Goal: Task Accomplishment & Management: Manage account settings

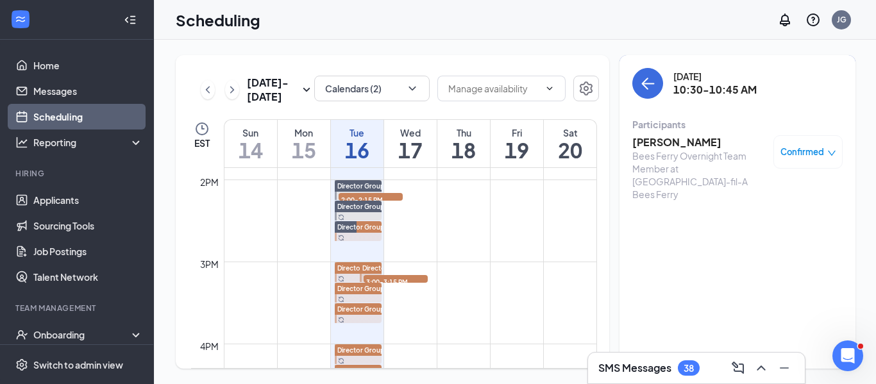
scroll to position [1136, 0]
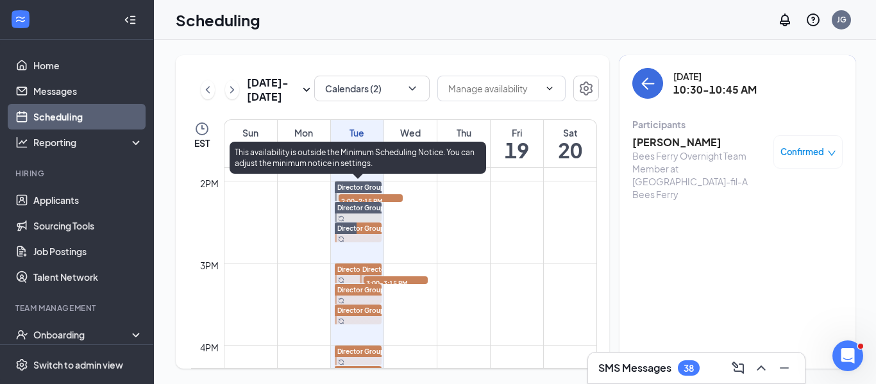
click at [401, 199] on span "2:00-2:15 PM" at bounding box center [370, 200] width 64 height 13
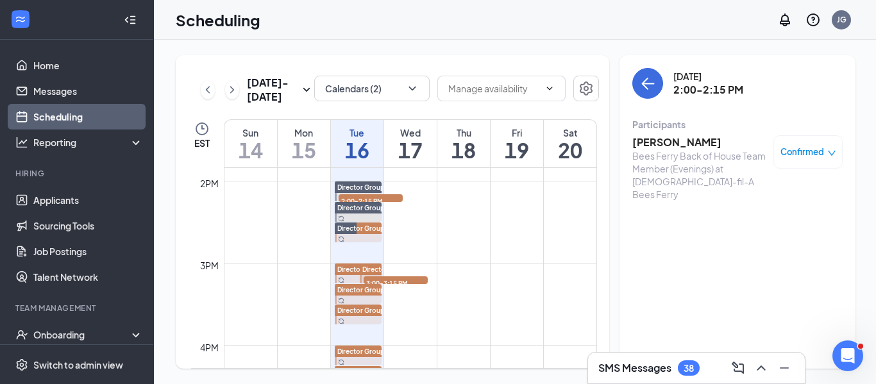
click at [649, 145] on h3 "[PERSON_NAME]" at bounding box center [699, 142] width 135 height 14
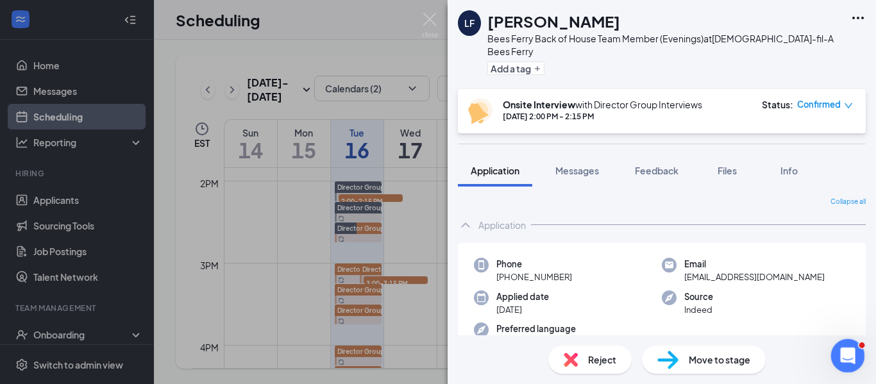
click at [846, 352] on icon "Open Intercom Messenger" at bounding box center [845, 354] width 9 height 10
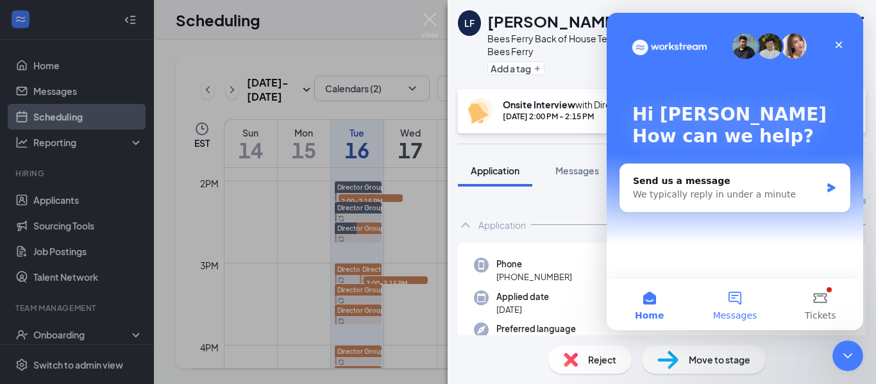
click at [751, 301] on button "Messages" at bounding box center [734, 304] width 85 height 51
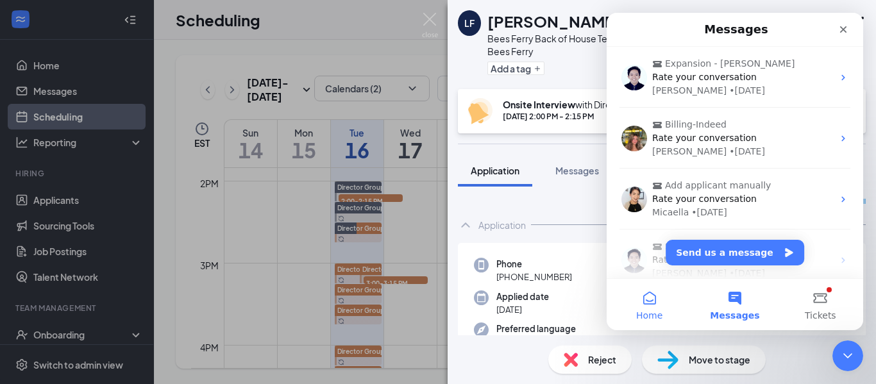
click at [658, 302] on button "Home" at bounding box center [648, 304] width 85 height 51
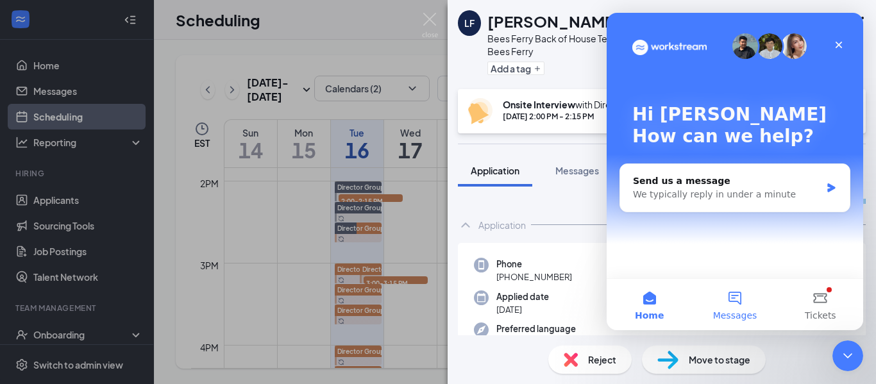
click at [736, 300] on button "Messages" at bounding box center [734, 304] width 85 height 51
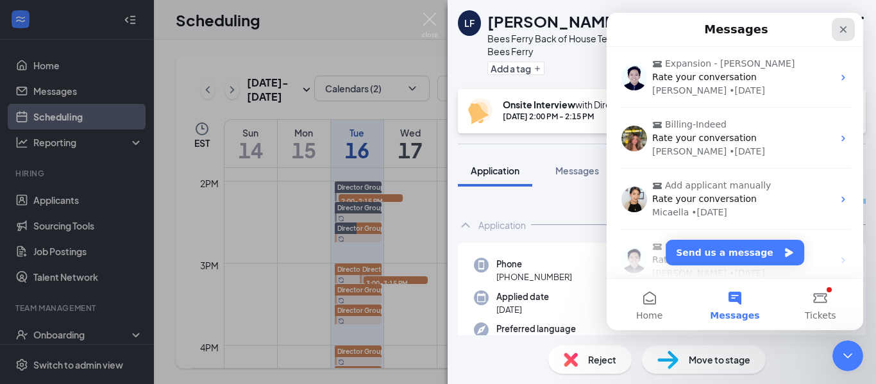
click at [845, 27] on icon "Close" at bounding box center [843, 29] width 10 height 10
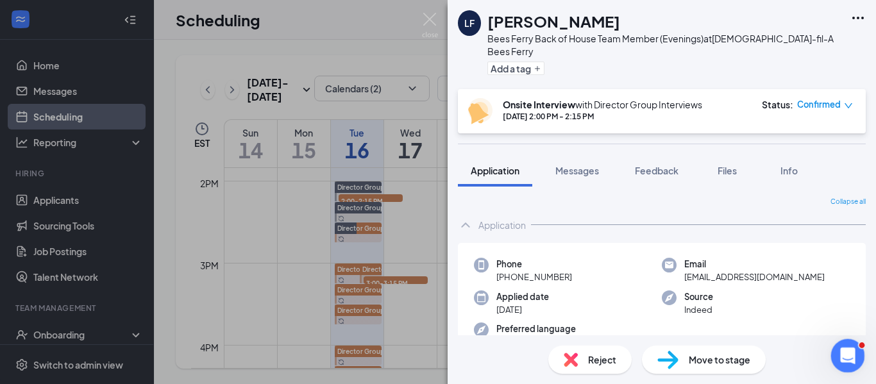
click at [841, 361] on div "Open Intercom Messenger" at bounding box center [845, 354] width 42 height 42
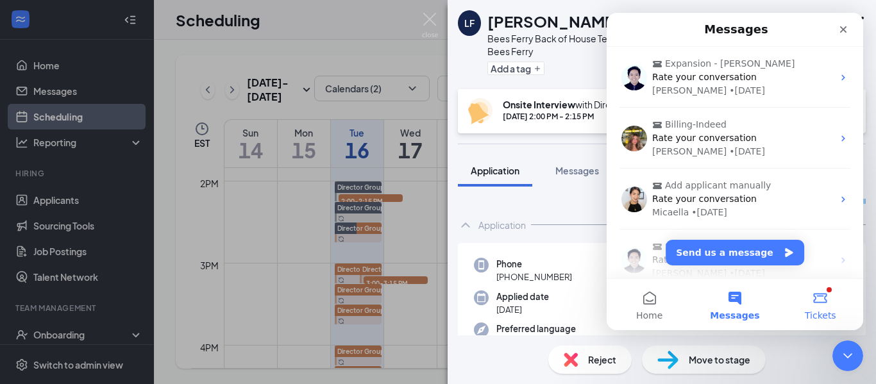
click at [809, 300] on button "Tickets" at bounding box center [819, 304] width 85 height 51
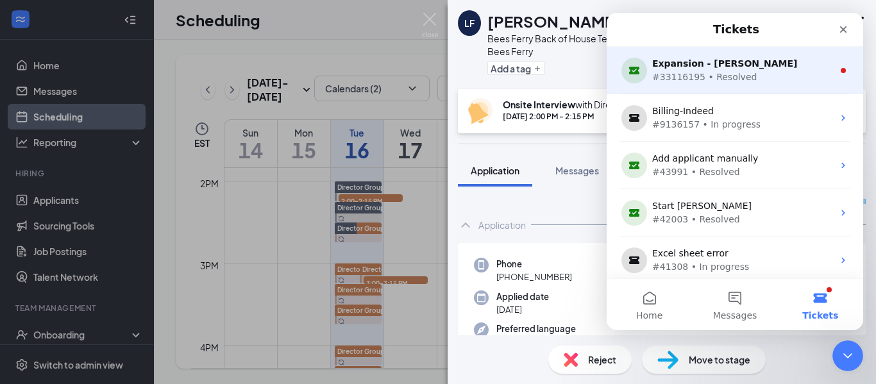
click at [790, 65] on div "Expansion - [PERSON_NAME]" at bounding box center [732, 63] width 160 height 13
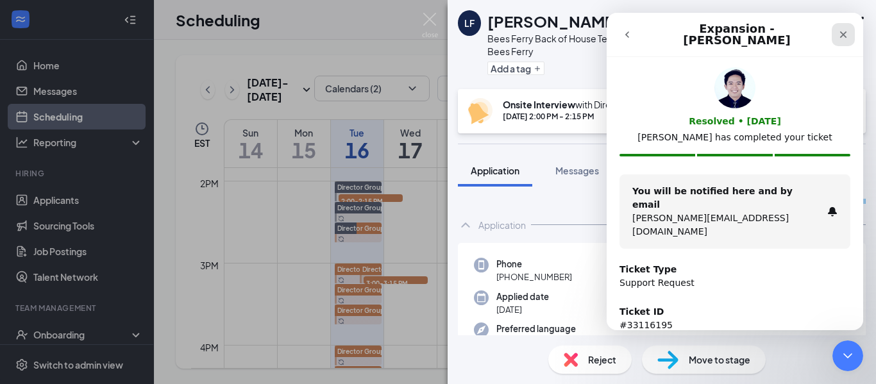
click at [849, 28] on div "Close" at bounding box center [842, 34] width 23 height 23
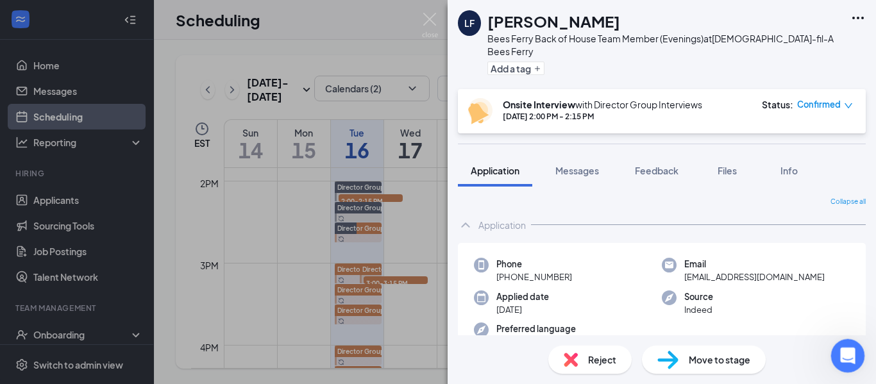
click at [844, 360] on icon "Open Intercom Messenger" at bounding box center [845, 354] width 21 height 21
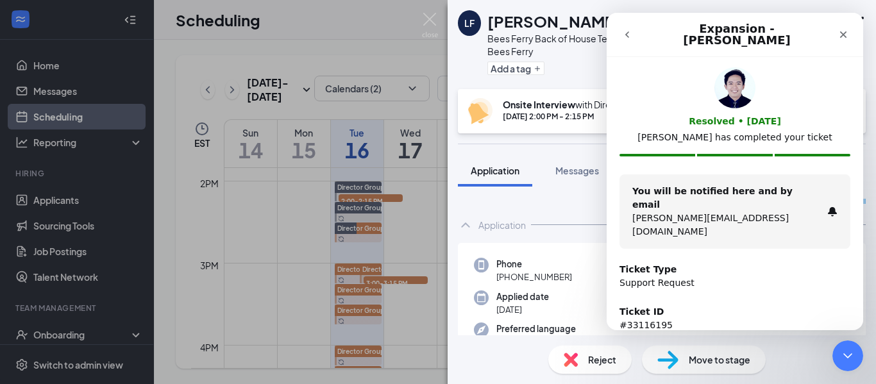
click at [634, 32] on button "go back" at bounding box center [627, 34] width 24 height 24
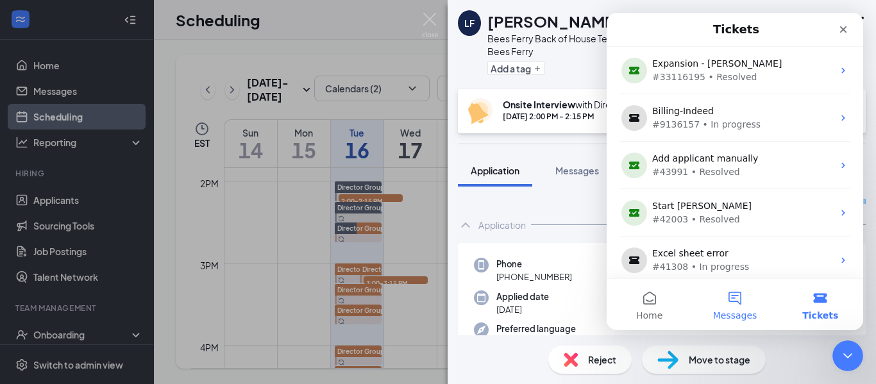
click at [731, 300] on button "Messages" at bounding box center [734, 304] width 85 height 51
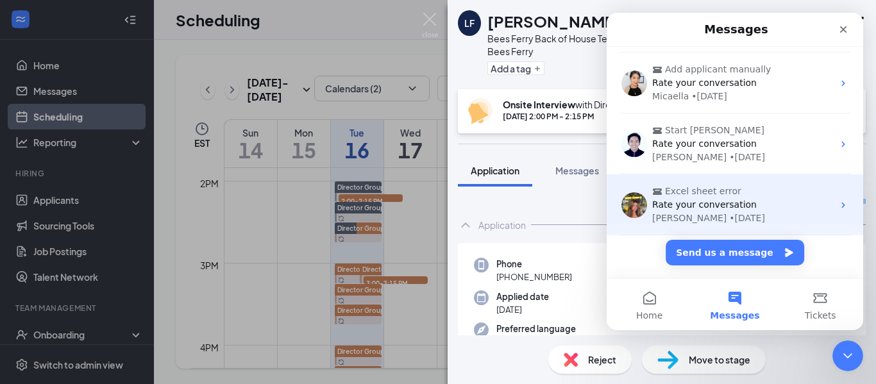
scroll to position [124, 0]
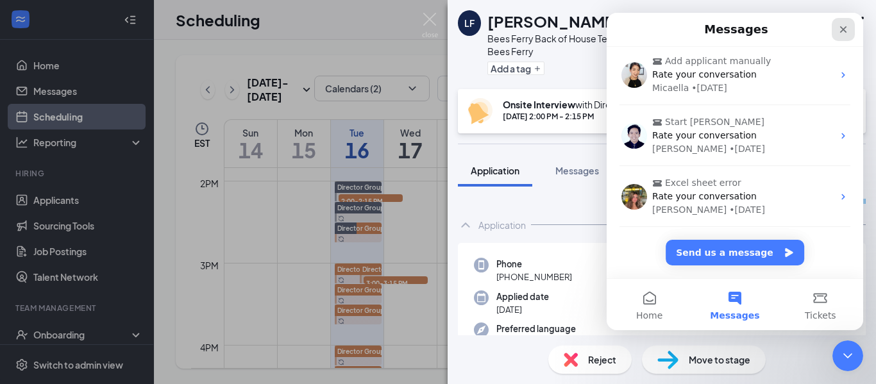
click at [838, 30] on icon "Close" at bounding box center [843, 29] width 10 height 10
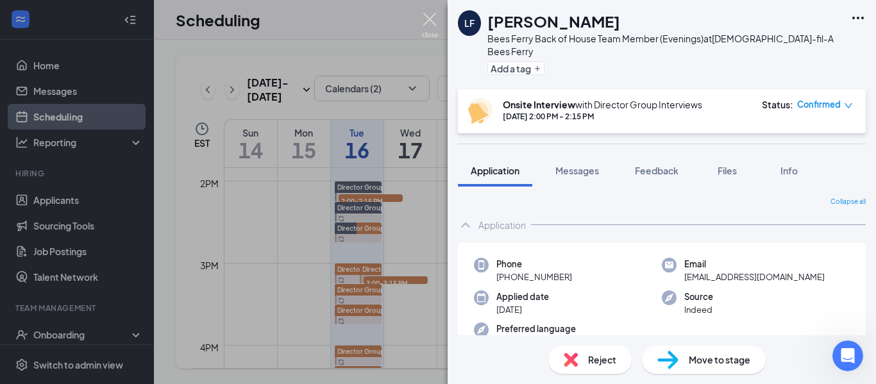
click at [428, 22] on img at bounding box center [430, 25] width 16 height 25
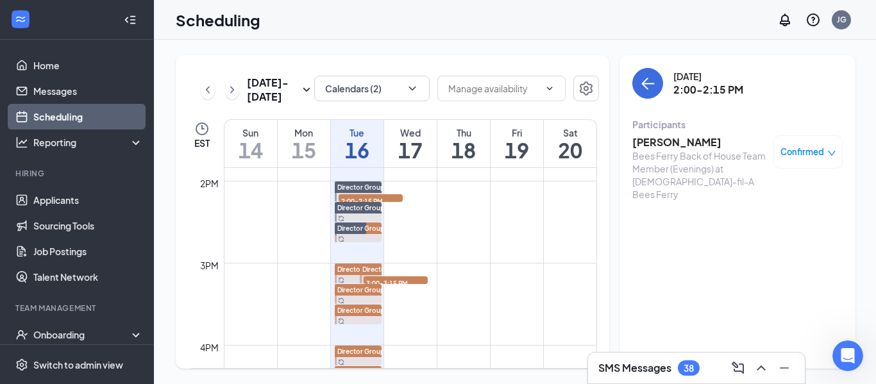
click at [650, 365] on h3 "SMS Messages" at bounding box center [634, 368] width 73 height 14
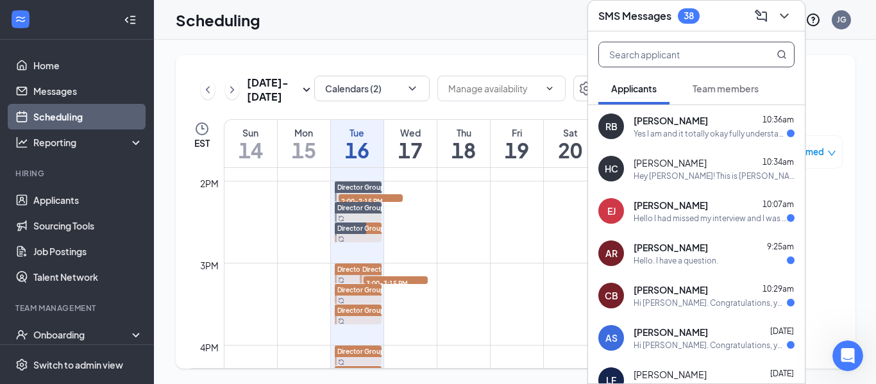
click at [688, 58] on input "text" at bounding box center [675, 54] width 152 height 24
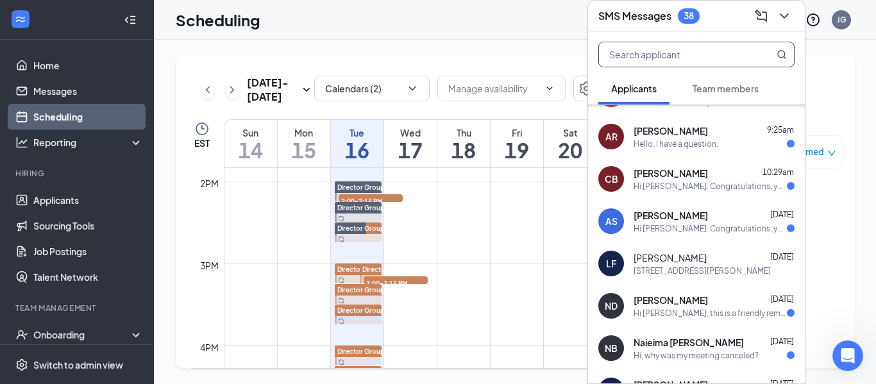
scroll to position [118, 0]
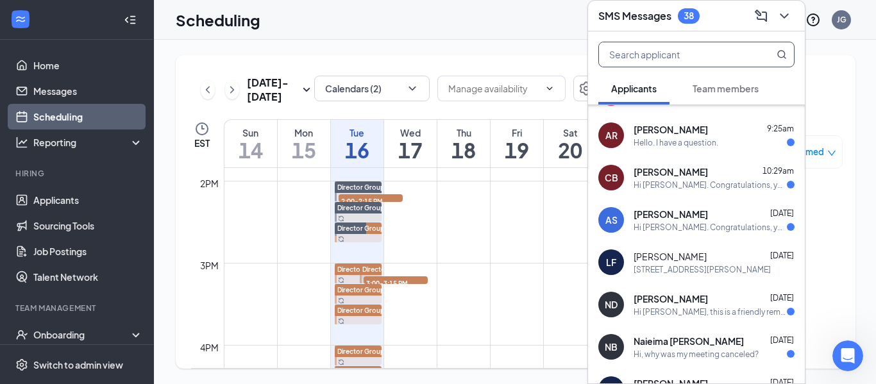
click at [632, 258] on div "LF [PERSON_NAME] [DATE][GEOGRAPHIC_DATA][STREET_ADDRESS]" at bounding box center [696, 262] width 217 height 42
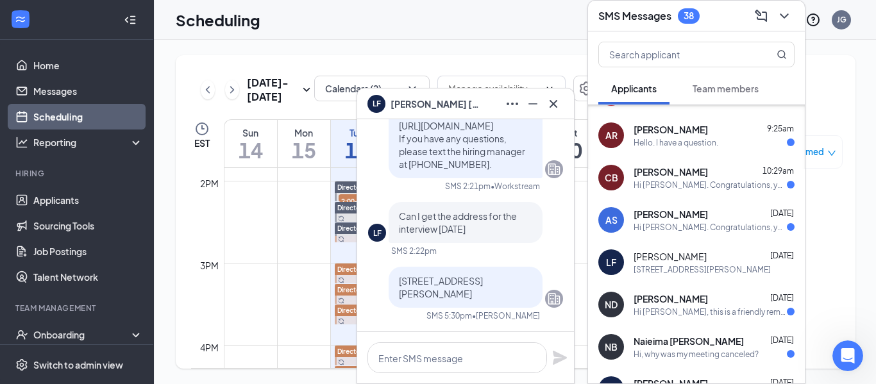
click at [308, 299] on td at bounding box center [410, 293] width 373 height 21
click at [554, 112] on button at bounding box center [553, 104] width 21 height 21
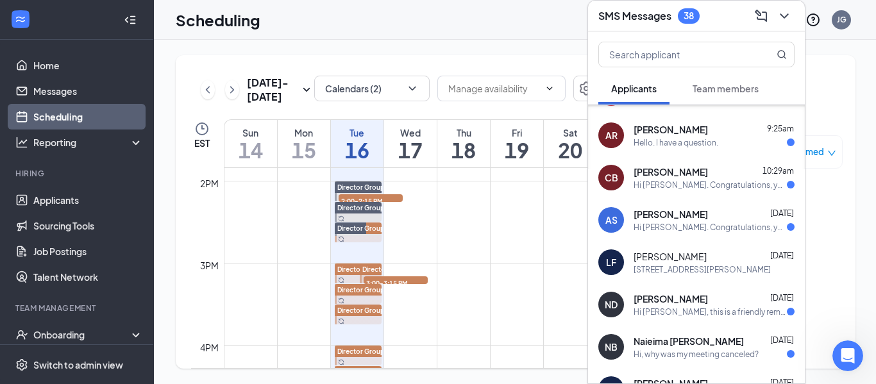
click at [424, 280] on span "3:00-3:15 PM" at bounding box center [395, 282] width 64 height 13
click at [786, 14] on icon "ChevronDown" at bounding box center [783, 15] width 8 height 5
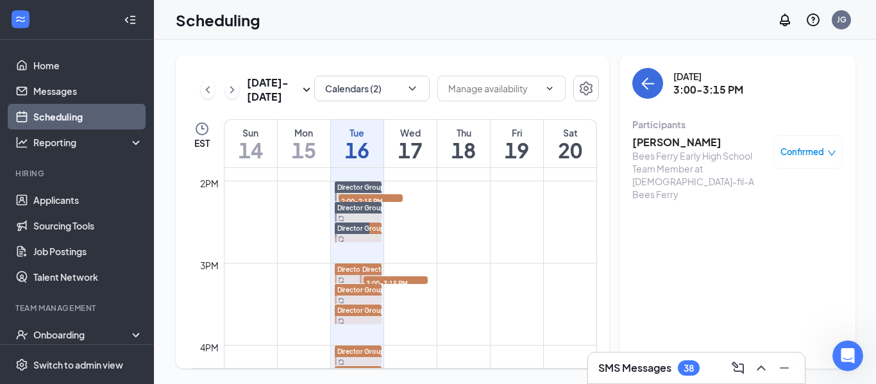
click at [636, 367] on h3 "SMS Messages" at bounding box center [634, 368] width 73 height 14
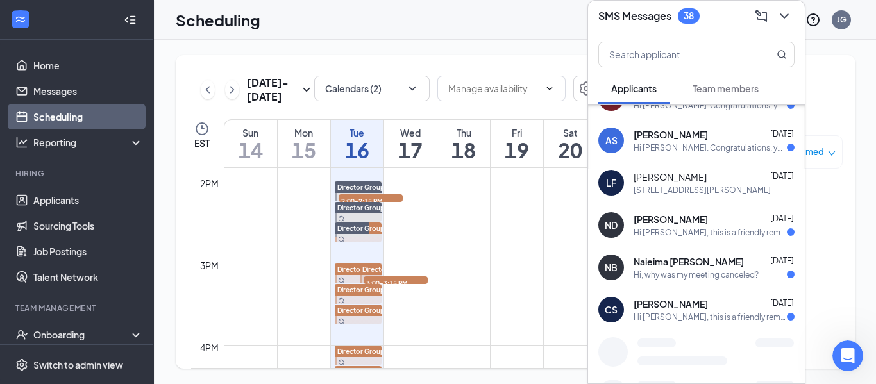
scroll to position [199, 0]
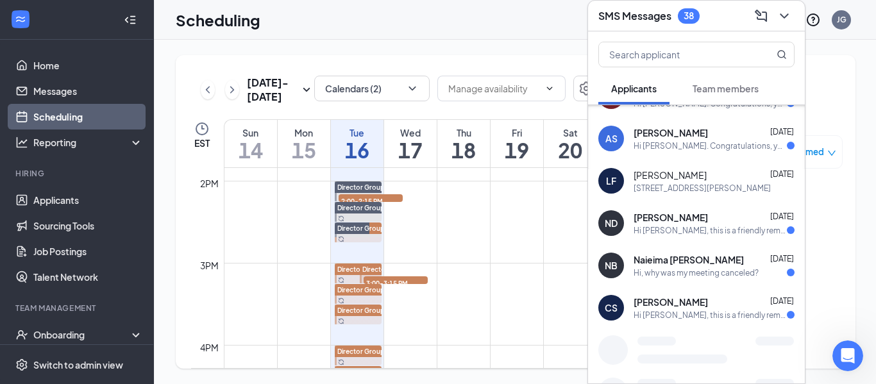
click at [710, 310] on div "Hi [PERSON_NAME], this is a friendly reminder. Your meeting with [DEMOGRAPHIC_D…" at bounding box center [709, 315] width 153 height 11
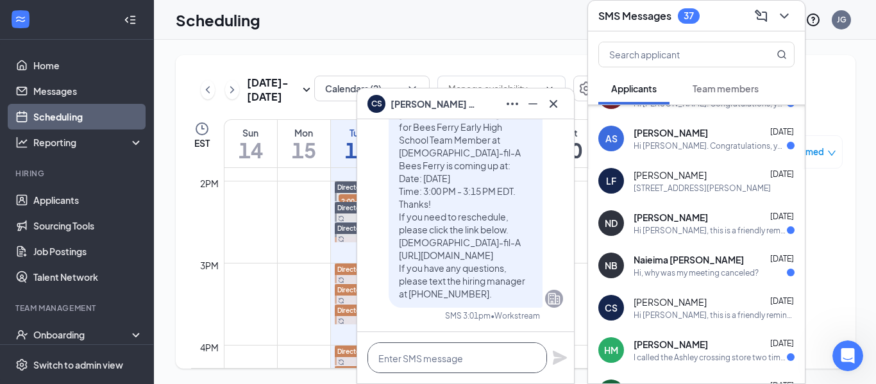
click at [487, 362] on textarea at bounding box center [456, 357] width 179 height 31
click at [401, 357] on textarea "The Address for your" at bounding box center [456, 357] width 179 height 31
click at [484, 358] on textarea "The address for your" at bounding box center [456, 357] width 179 height 31
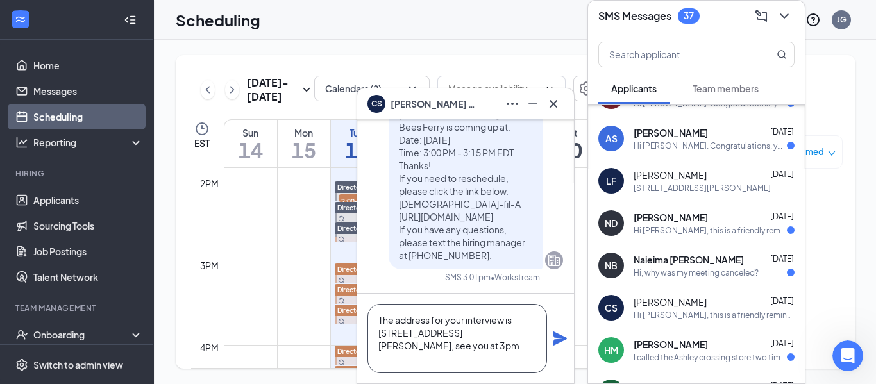
scroll to position [13, 0]
type textarea "The address for your interview is [STREET_ADDRESS][PERSON_NAME], see you at 3pm"
click at [561, 340] on icon "Plane" at bounding box center [560, 338] width 14 height 14
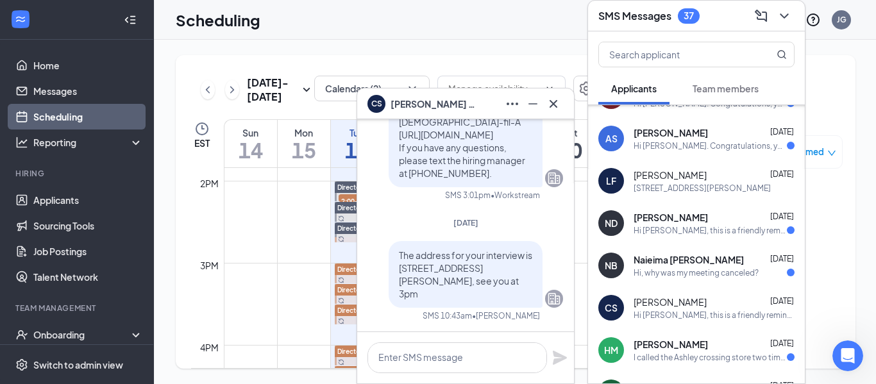
scroll to position [0, 0]
click at [244, 278] on td at bounding box center [410, 273] width 373 height 21
click at [277, 278] on td at bounding box center [410, 273] width 373 height 21
click at [555, 101] on icon "Cross" at bounding box center [553, 103] width 8 height 8
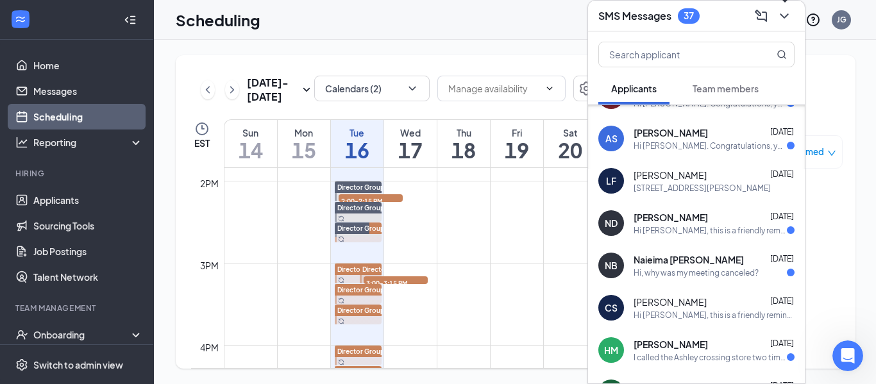
click at [780, 24] on button at bounding box center [784, 16] width 21 height 21
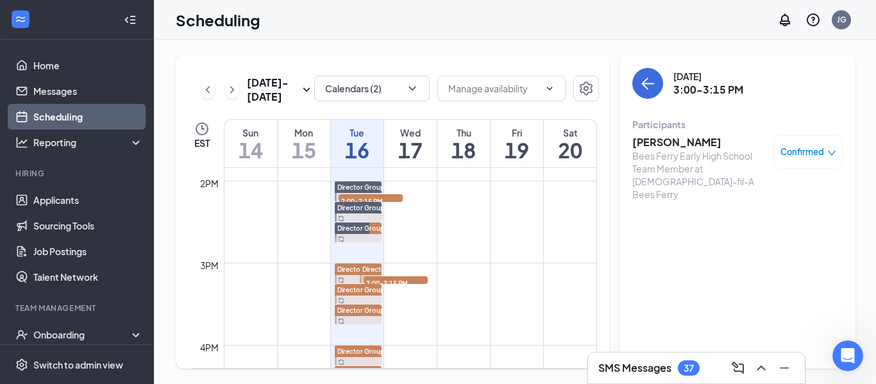
click at [473, 293] on td at bounding box center [410, 293] width 373 height 21
click at [390, 329] on td at bounding box center [410, 334] width 373 height 21
click at [403, 284] on div "3:00-3:15 PM 1" at bounding box center [395, 280] width 67 height 10
click at [649, 79] on icon "ArrowLeft" at bounding box center [647, 83] width 15 height 15
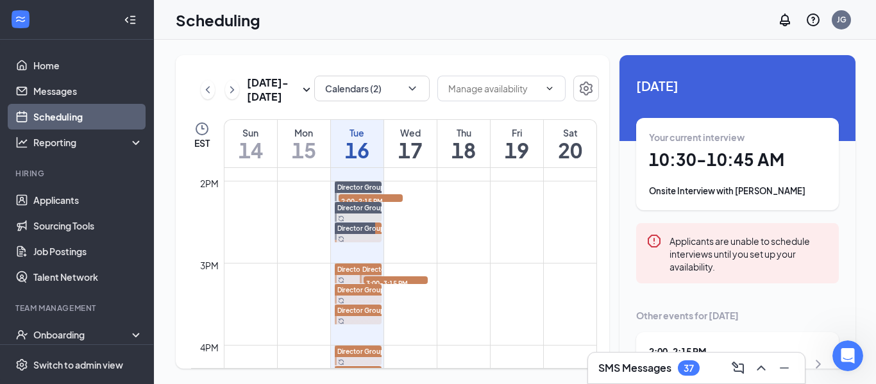
click at [403, 315] on td at bounding box center [410, 314] width 373 height 21
click at [560, 311] on td at bounding box center [410, 314] width 373 height 21
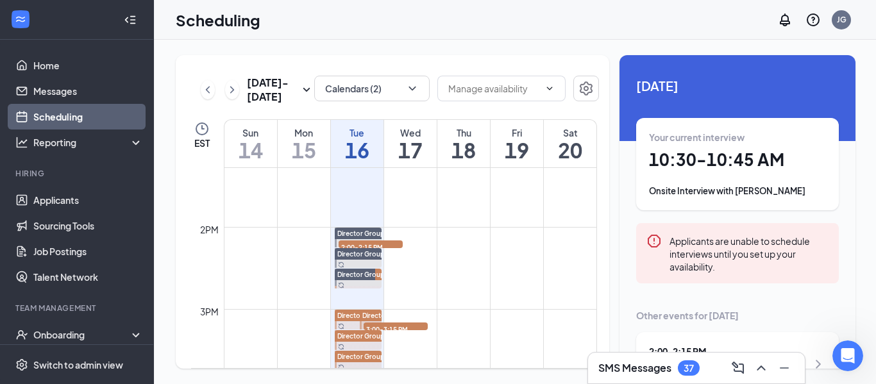
scroll to position [1097, 0]
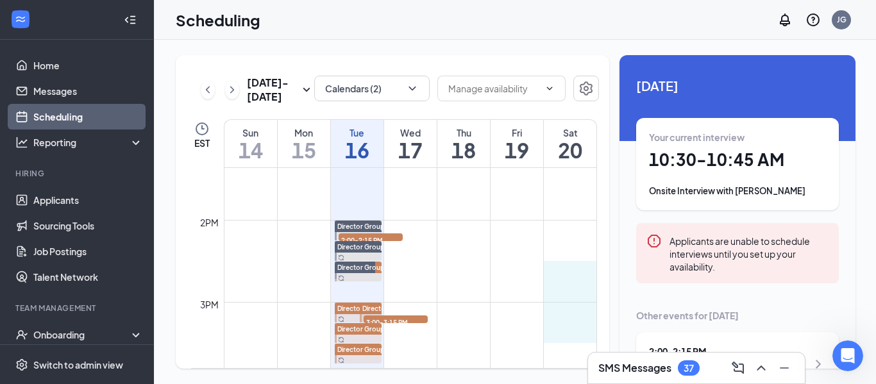
drag, startPoint x: 585, startPoint y: 278, endPoint x: 575, endPoint y: 337, distance: 59.2
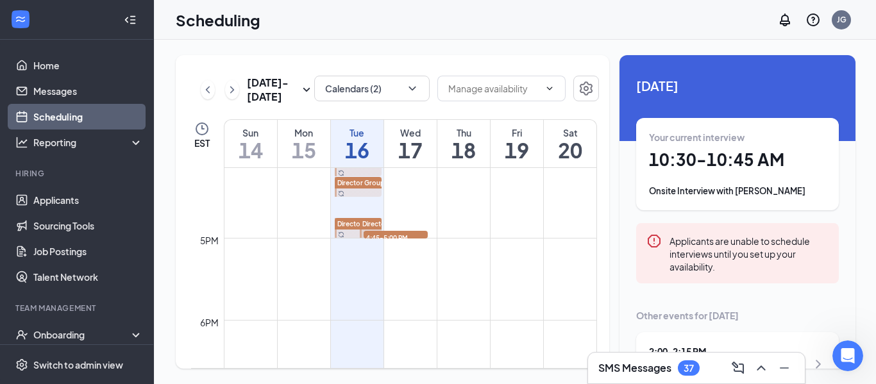
scroll to position [1327, 0]
click at [372, 230] on span "4:45-5:00 PM" at bounding box center [395, 234] width 64 height 13
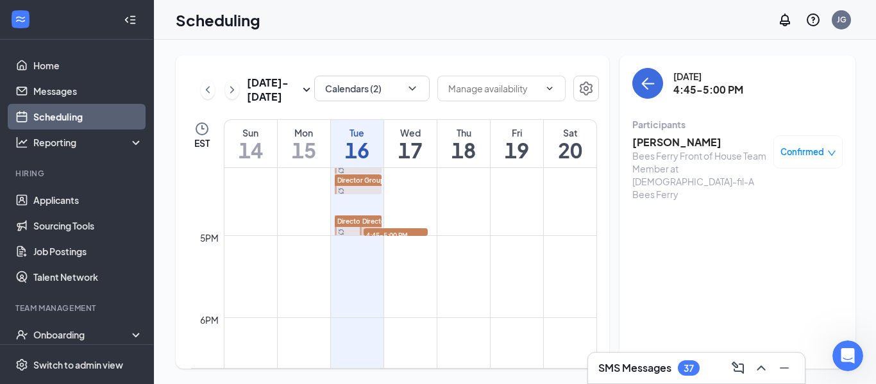
click at [672, 138] on h3 "[PERSON_NAME]" at bounding box center [699, 142] width 135 height 14
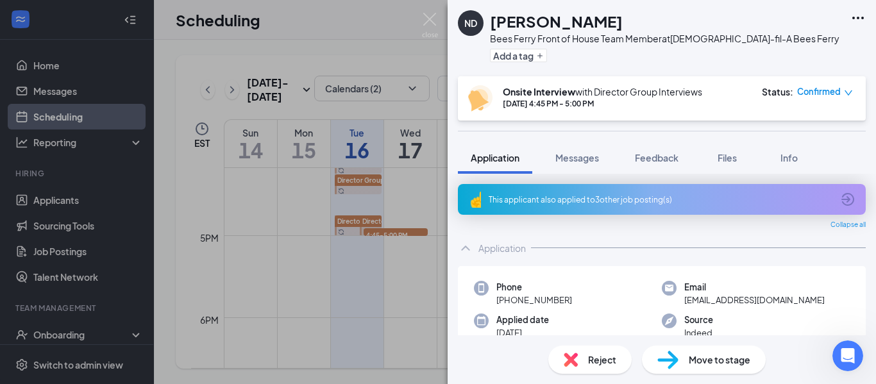
click at [479, 200] on img at bounding box center [474, 199] width 13 height 17
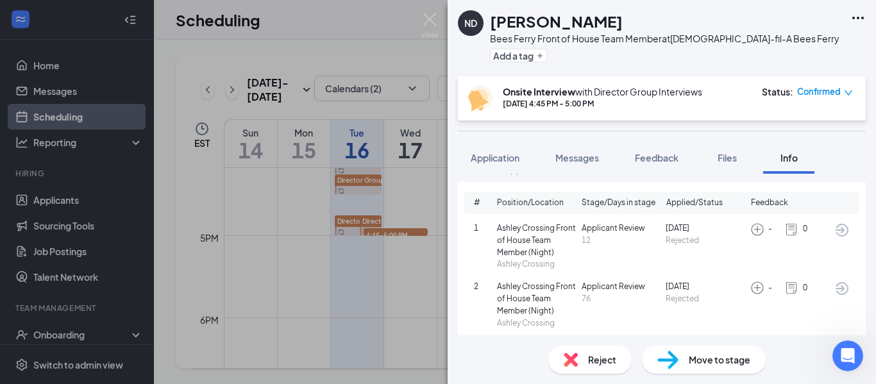
scroll to position [55, 0]
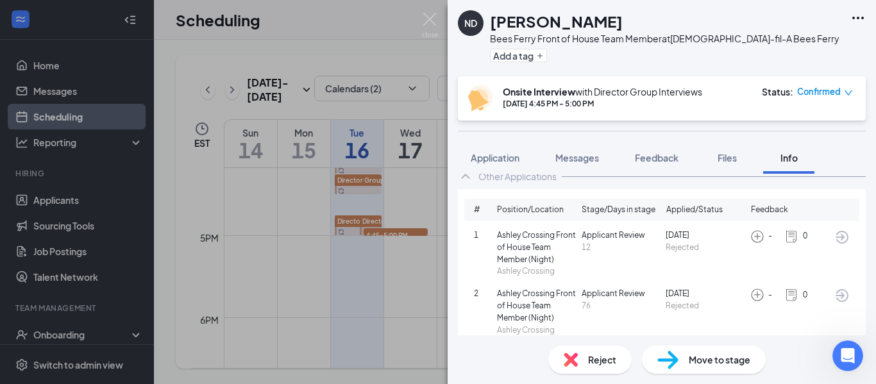
scroll to position [46, 0]
click at [495, 152] on span "Application" at bounding box center [494, 158] width 49 height 12
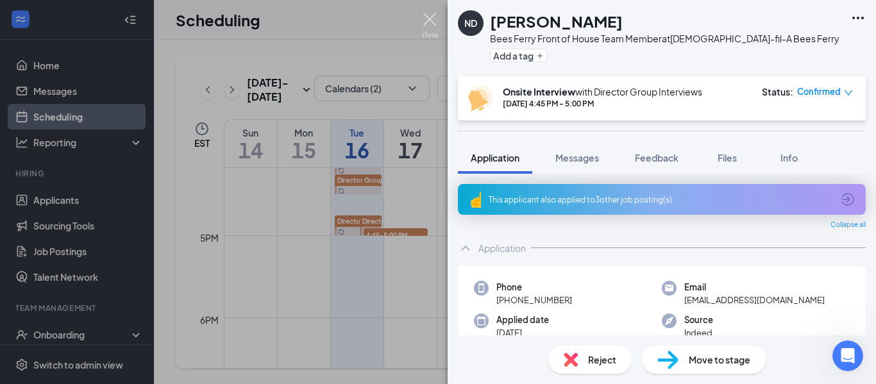
click at [427, 24] on img at bounding box center [430, 25] width 16 height 25
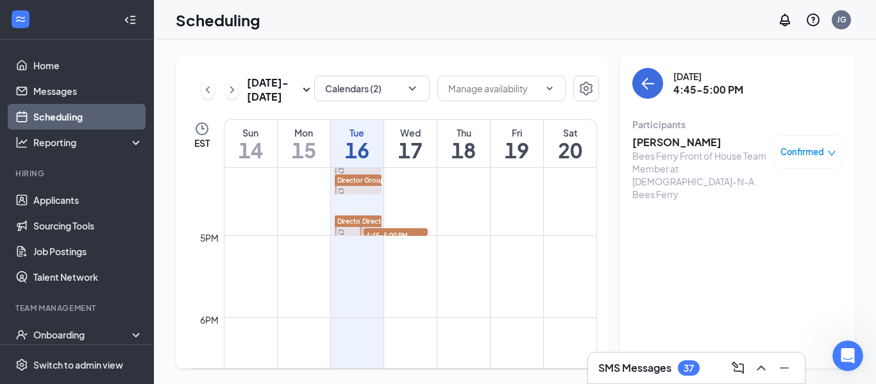
click at [394, 233] on span "4:45-5:00 PM" at bounding box center [395, 234] width 64 height 13
click at [608, 359] on div "SMS Messages 37" at bounding box center [696, 368] width 196 height 21
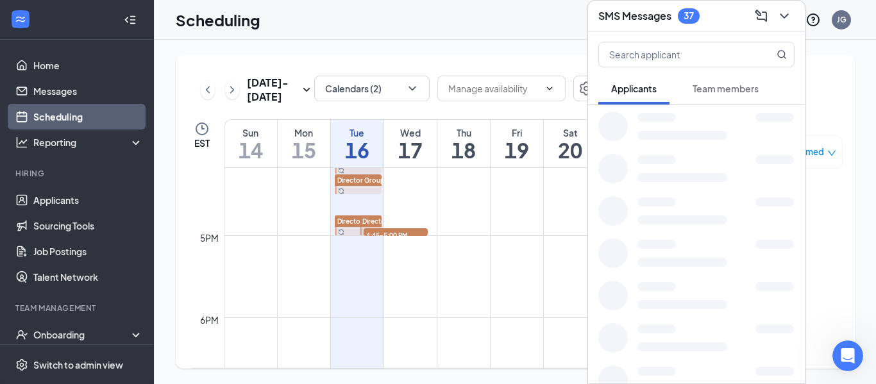
click at [476, 252] on td at bounding box center [410, 245] width 373 height 21
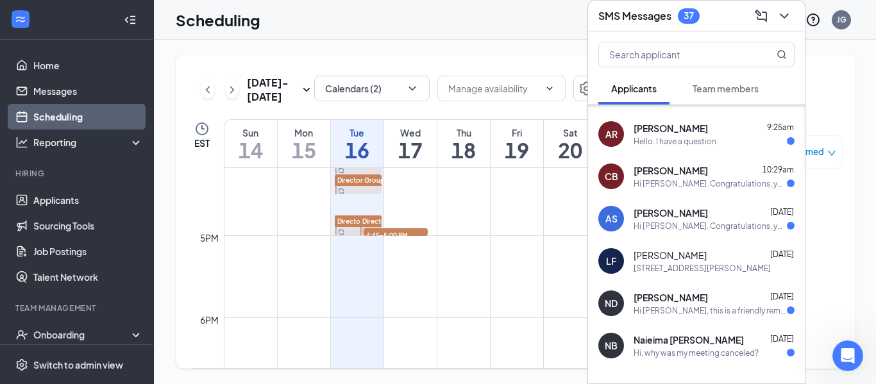
scroll to position [167, 0]
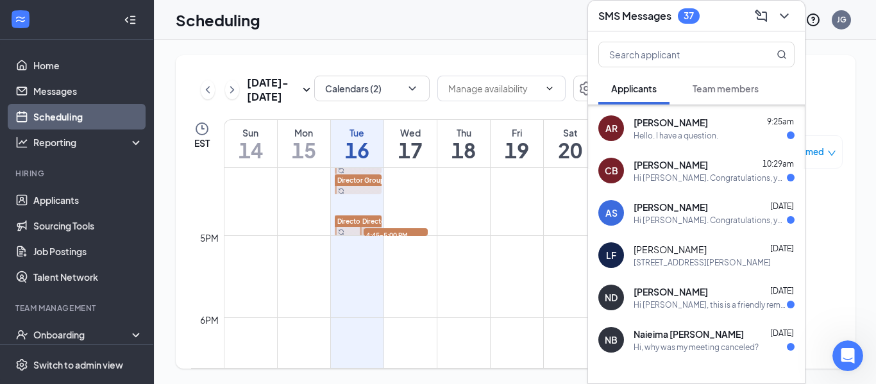
click at [688, 299] on div "Hi [PERSON_NAME], this is a friendly reminder. Your meeting with [DEMOGRAPHIC_D…" at bounding box center [709, 304] width 153 height 11
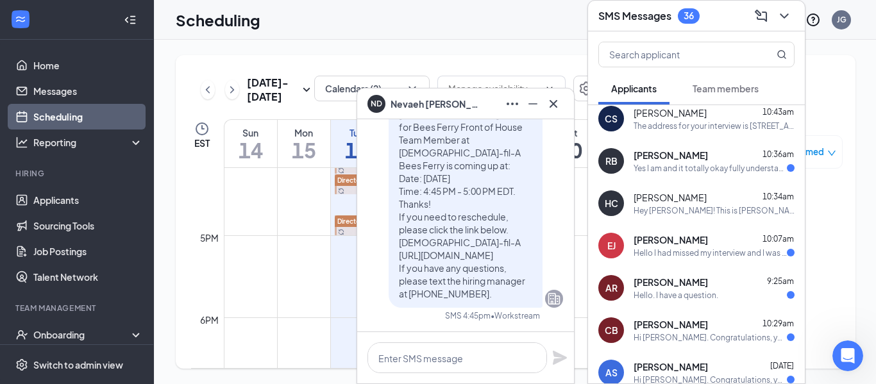
scroll to position [0, 0]
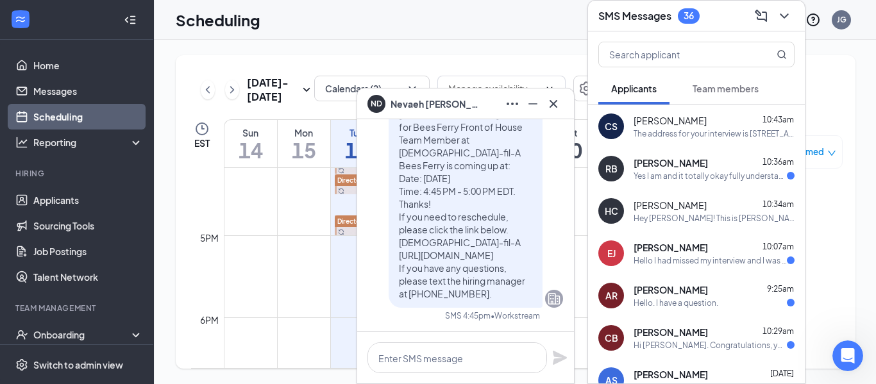
click at [703, 142] on div "[PERSON_NAME] Souris 10:43am The address for your interview is [STREET_ADDRESS]…" at bounding box center [696, 126] width 217 height 42
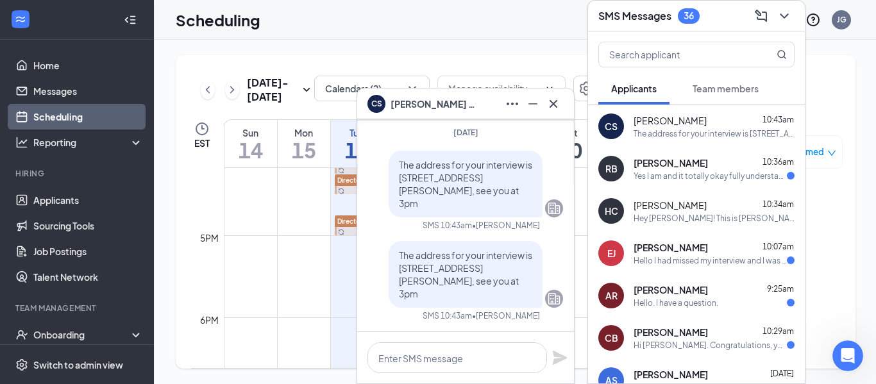
drag, startPoint x: 399, startPoint y: 255, endPoint x: 467, endPoint y: 293, distance: 77.8
click at [467, 293] on p "The address for your interview is [STREET_ADDRESS][PERSON_NAME], see you at 3pm" at bounding box center [465, 274] width 133 height 51
copy span "The address for your interview is [STREET_ADDRESS][PERSON_NAME], see you at 3pm"
click at [269, 292] on td at bounding box center [410, 286] width 373 height 21
click at [550, 100] on icon "Cross" at bounding box center [553, 103] width 8 height 8
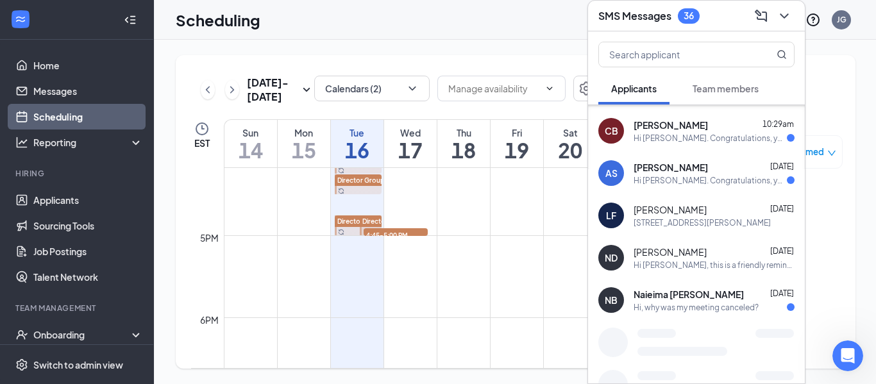
scroll to position [214, 0]
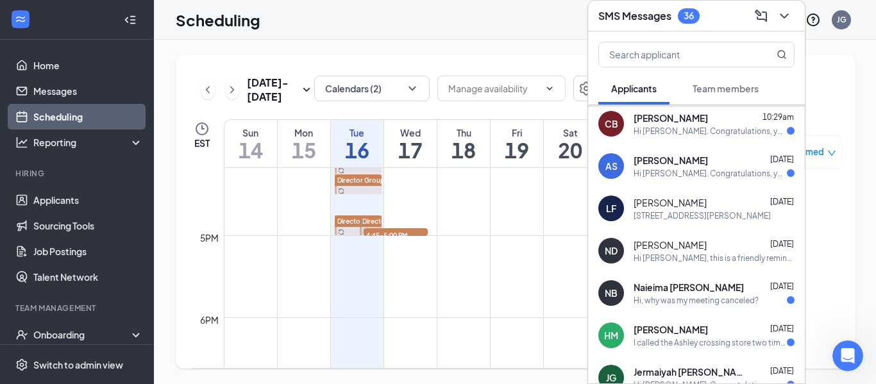
click at [720, 265] on div "ND [PERSON_NAME] [DATE] Hi [PERSON_NAME], this is a friendly reminder. Your mee…" at bounding box center [696, 250] width 217 height 42
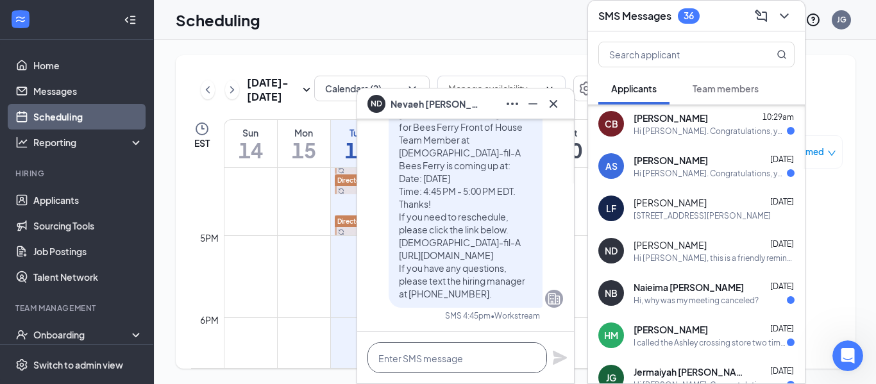
click at [426, 360] on textarea at bounding box center [456, 357] width 179 height 31
paste textarea "The address for your interview is [STREET_ADDRESS][PERSON_NAME], see you at 3pm"
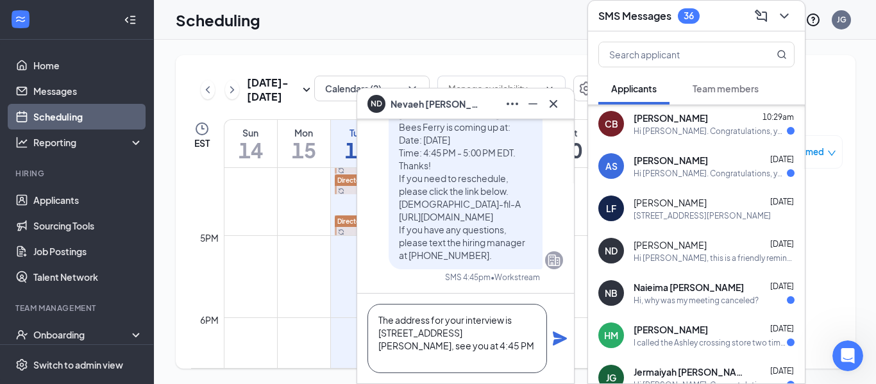
click at [476, 347] on textarea "The address for your interview is [STREET_ADDRESS][PERSON_NAME], see you at 4:4…" at bounding box center [456, 338] width 179 height 69
type textarea "The address for your interview is [STREET_ADDRESS][PERSON_NAME] See you at 4:45…"
click at [563, 343] on icon "Plane" at bounding box center [559, 338] width 15 height 15
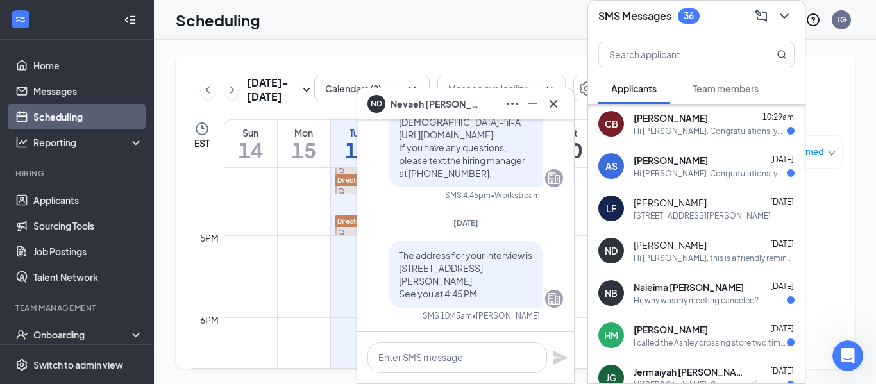
scroll to position [0, 0]
click at [280, 282] on td at bounding box center [410, 286] width 373 height 21
drag, startPoint x: 400, startPoint y: 256, endPoint x: 494, endPoint y: 306, distance: 106.4
click at [494, 306] on div "The address for your interview is [STREET_ADDRESS][PERSON_NAME] See you at 4:45…" at bounding box center [465, 274] width 154 height 67
copy span "The address for your interview is [STREET_ADDRESS][PERSON_NAME] See you at 4:45…"
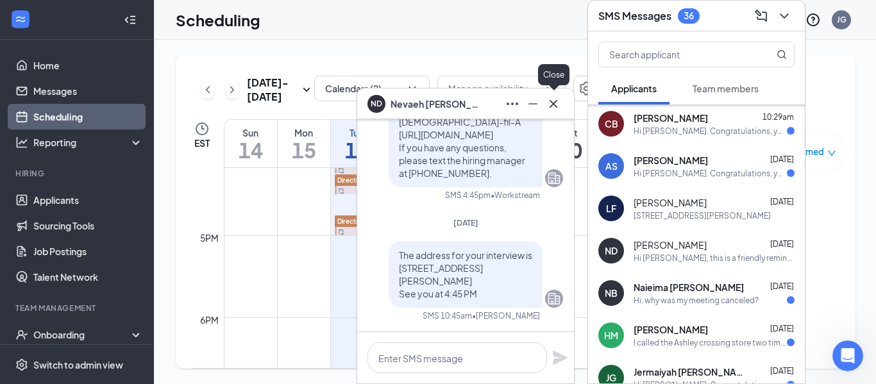
click at [561, 103] on button at bounding box center [553, 104] width 21 height 21
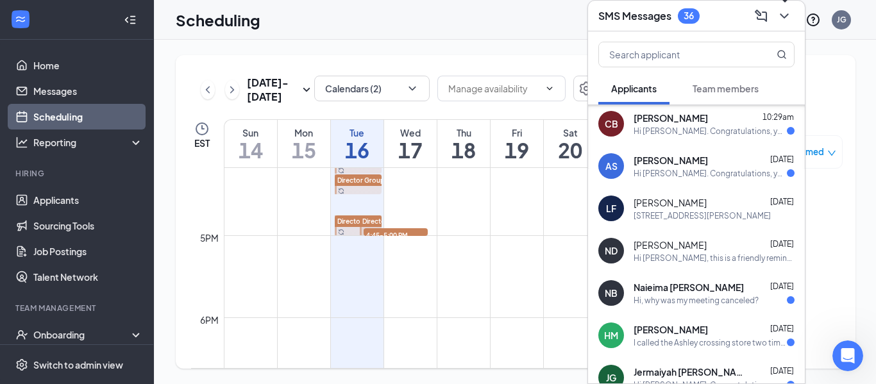
click at [778, 10] on icon "ChevronDown" at bounding box center [783, 15] width 15 height 15
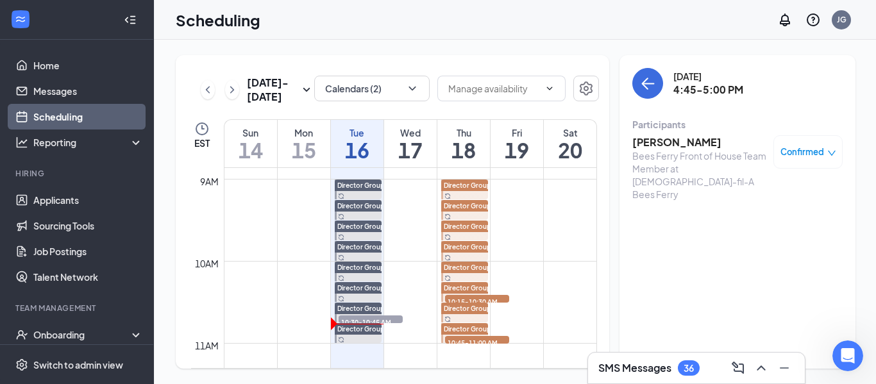
scroll to position [731, 0]
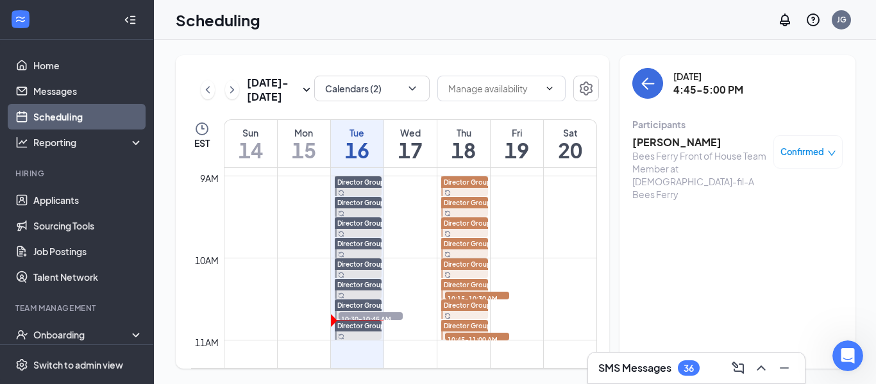
click at [503, 297] on span "10:15-10:30 AM" at bounding box center [477, 298] width 64 height 13
click at [658, 363] on h3 "SMS Messages" at bounding box center [634, 368] width 73 height 14
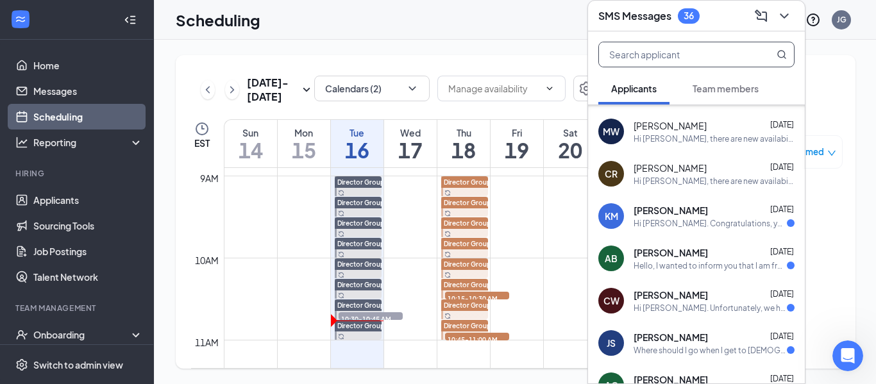
scroll to position [678, 0]
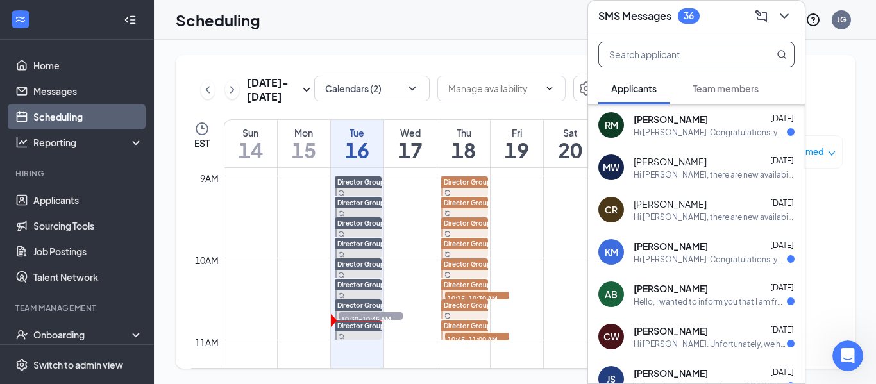
click at [652, 57] on input "text" at bounding box center [675, 54] width 152 height 24
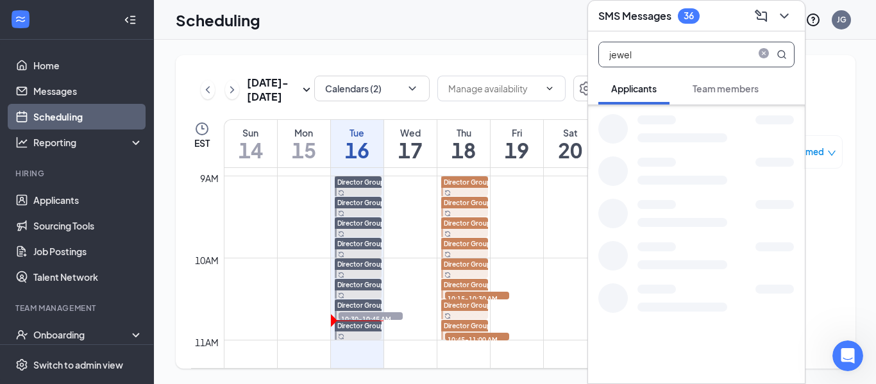
scroll to position [0, 0]
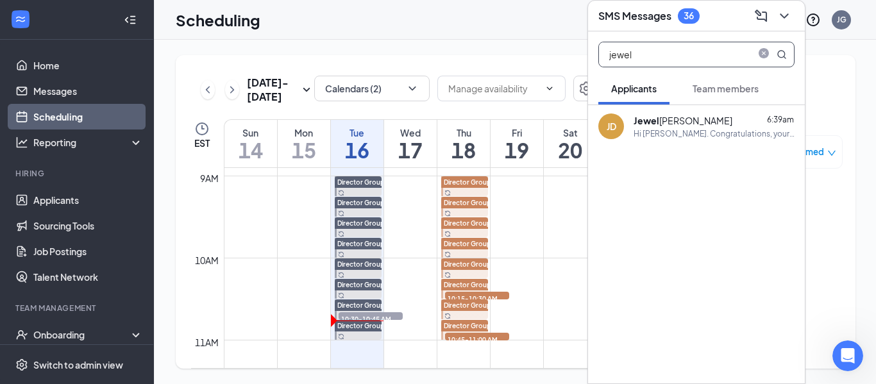
type input "jewel"
click at [665, 125] on div "[PERSON_NAME]" at bounding box center [682, 120] width 99 height 13
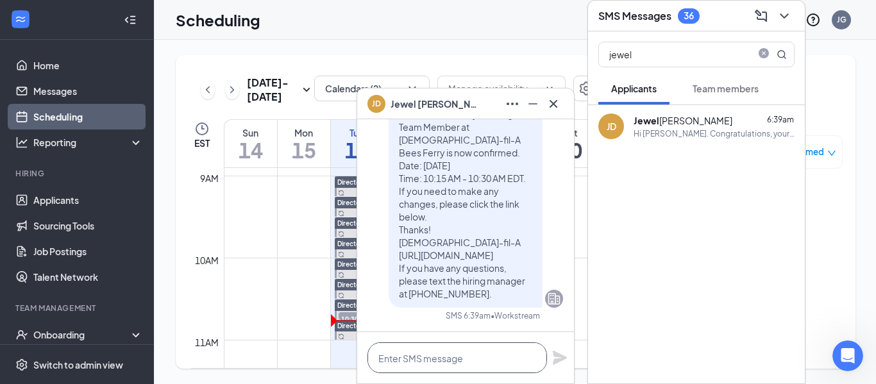
click at [406, 353] on textarea at bounding box center [456, 357] width 179 height 31
paste textarea "The address for your interview is [STREET_ADDRESS][PERSON_NAME] See you at 4:45…"
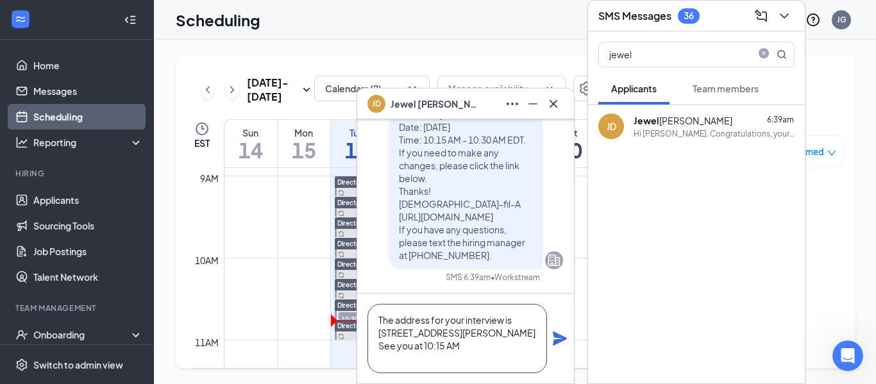
click at [516, 317] on textarea "The address for your interview is [STREET_ADDRESS][PERSON_NAME] See you at 10:1…" at bounding box center [456, 338] width 179 height 69
click at [514, 332] on textarea "The address for your interview is [STREET_ADDRESS][PERSON_NAME] See you at 10:1…" at bounding box center [456, 338] width 179 height 69
click at [513, 333] on textarea "The address for your interview is [STREET_ADDRESS][PERSON_NAME] See you at 10:1…" at bounding box center [456, 338] width 179 height 69
click at [379, 320] on textarea "The address for your interview is [STREET_ADDRESS][PERSON_NAME] See you at 10:1…" at bounding box center [456, 338] width 179 height 69
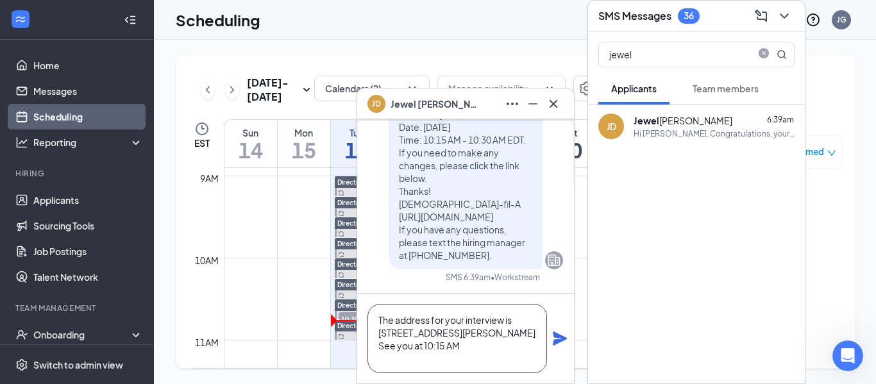
click at [514, 349] on textarea "The address for your interview is [STREET_ADDRESS][PERSON_NAME] See you at 10:1…" at bounding box center [456, 338] width 179 height 69
type textarea "The address for your interview is [STREET_ADDRESS][PERSON_NAME] See you at 10:1…"
click at [553, 340] on icon "Plane" at bounding box center [559, 338] width 15 height 15
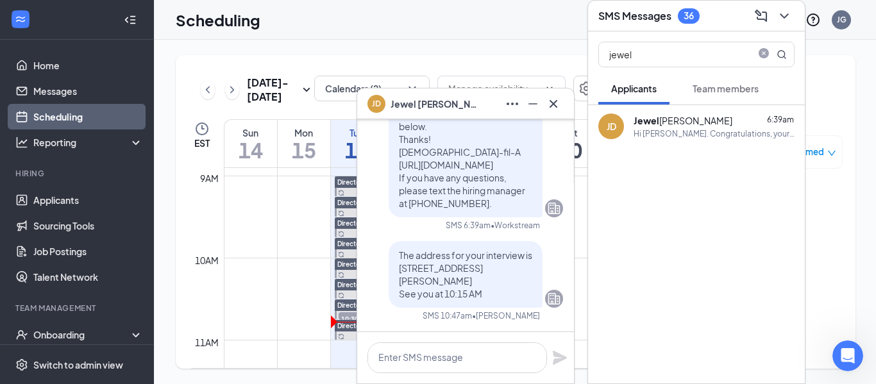
scroll to position [0, 0]
click at [525, 96] on icon "Minimize" at bounding box center [532, 103] width 15 height 15
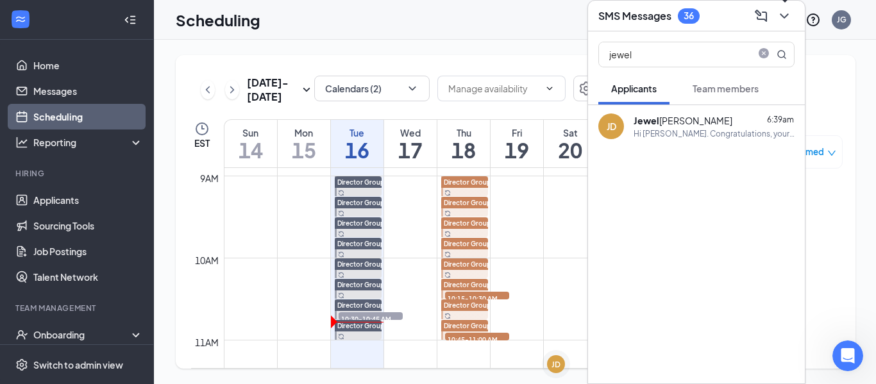
click at [780, 14] on icon "ChevronDown" at bounding box center [783, 15] width 8 height 5
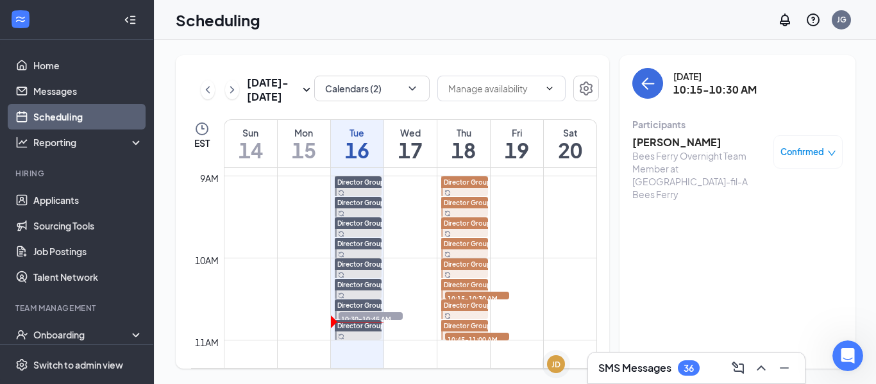
click at [504, 335] on span "10:45-11:00 AM" at bounding box center [477, 339] width 64 height 13
click at [760, 365] on icon "ChevronUp" at bounding box center [760, 367] width 8 height 5
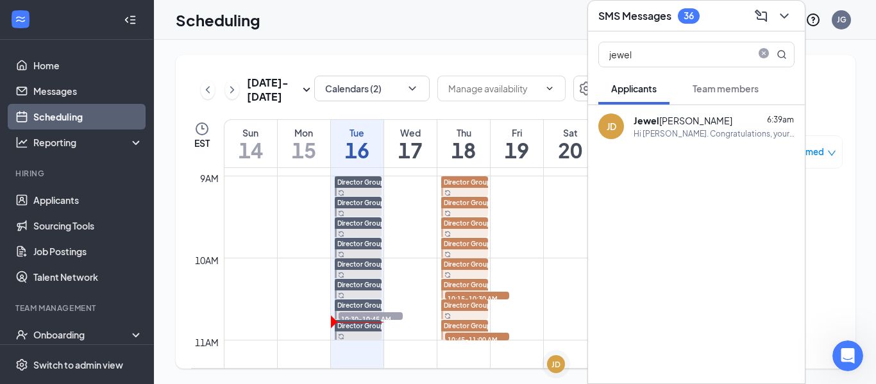
click at [774, 21] on div at bounding box center [782, 16] width 23 height 21
click at [778, 19] on icon "ChevronDown" at bounding box center [783, 15] width 15 height 15
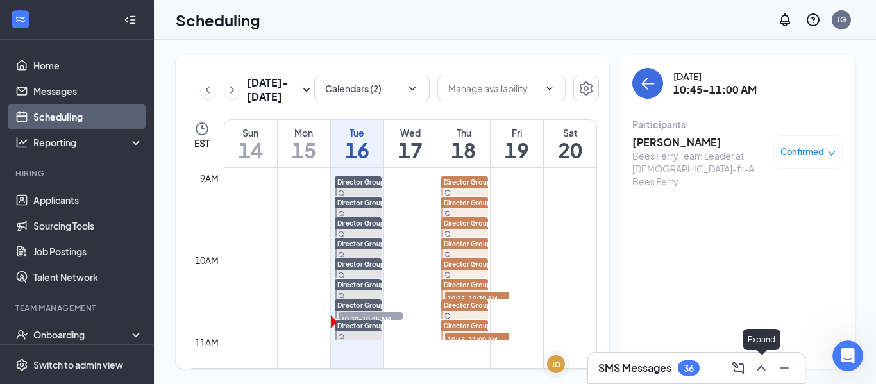
click at [763, 368] on icon "ChevronUp" at bounding box center [760, 367] width 8 height 5
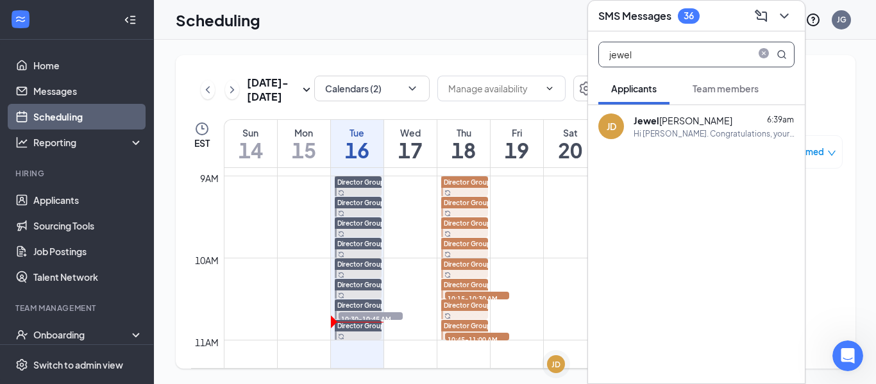
click at [630, 65] on input "jewel" at bounding box center [675, 54] width 152 height 24
type input "Deontr"
click at [647, 128] on div "Hi Deontre. Congratulations, your meeting with [DEMOGRAPHIC_DATA]-fil-A for Bee…" at bounding box center [713, 133] width 161 height 11
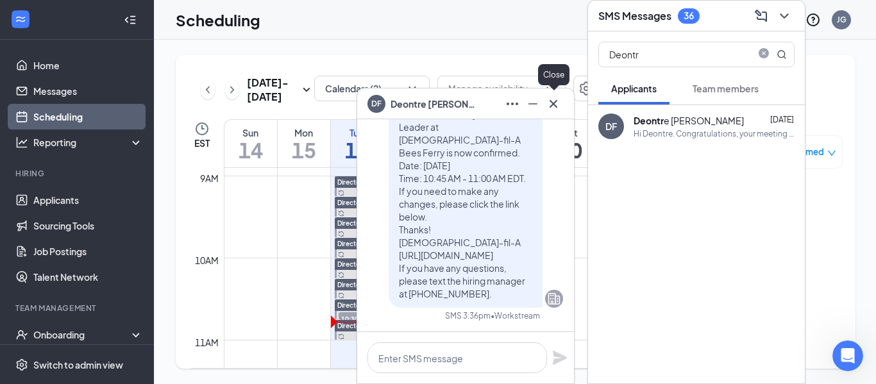
click at [548, 103] on icon "Cross" at bounding box center [552, 103] width 15 height 15
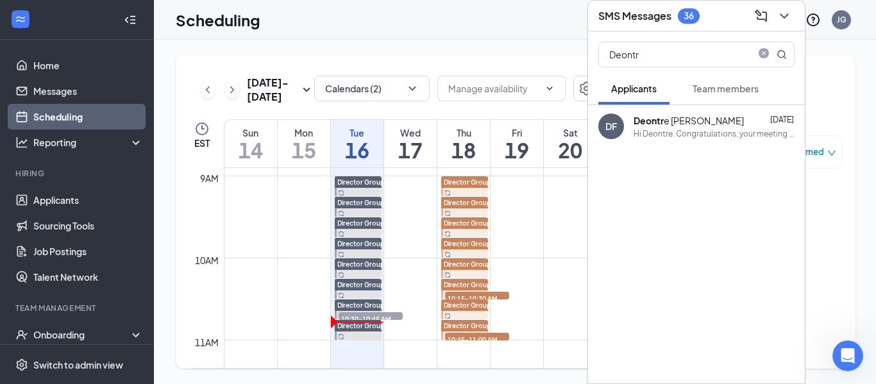
click at [683, 120] on div "Deontr e [PERSON_NAME]" at bounding box center [688, 120] width 110 height 13
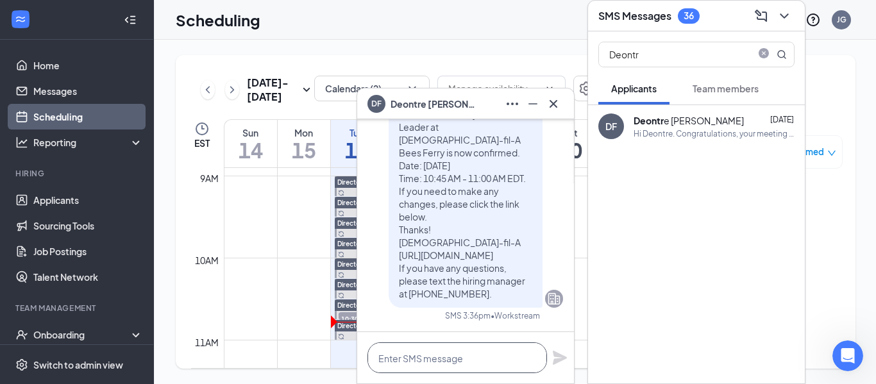
click at [455, 358] on textarea at bounding box center [456, 357] width 179 height 31
paste textarea "The address for your interview is [STREET_ADDRESS][PERSON_NAME] See you at 10:1…"
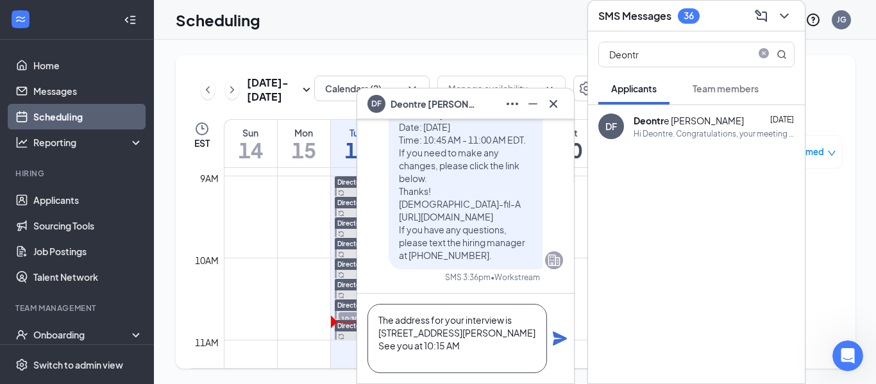
click at [445, 360] on textarea "The address for your interview is [STREET_ADDRESS][PERSON_NAME] See you at 10:1…" at bounding box center [456, 338] width 179 height 69
type textarea "The address for your interview is [STREET_ADDRESS][PERSON_NAME] See you at 10:4…"
click at [563, 335] on icon "Plane" at bounding box center [559, 338] width 15 height 15
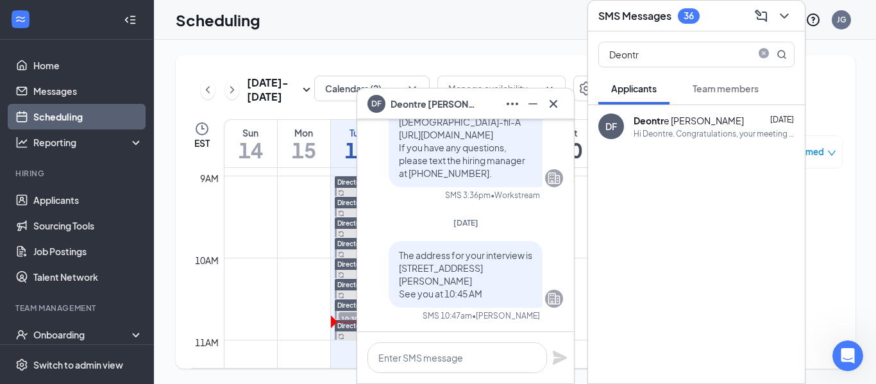
scroll to position [0, 0]
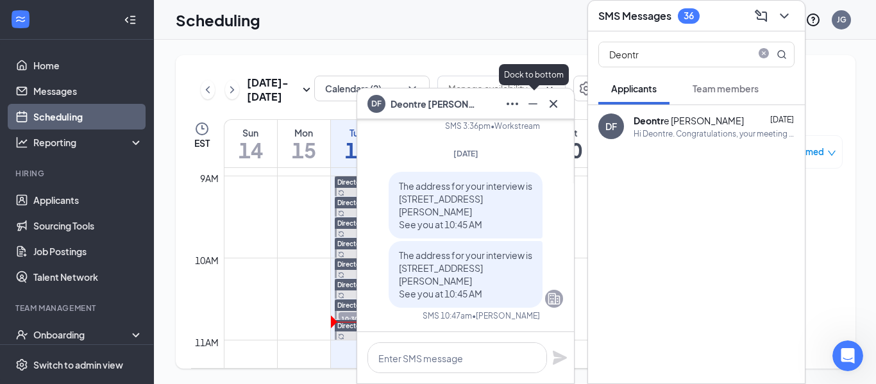
click at [536, 108] on icon "Minimize" at bounding box center [532, 103] width 15 height 15
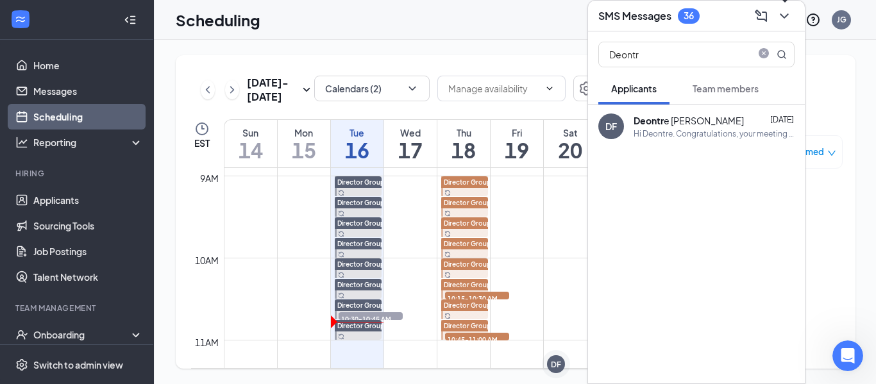
click at [786, 8] on icon "ChevronDown" at bounding box center [783, 15] width 15 height 15
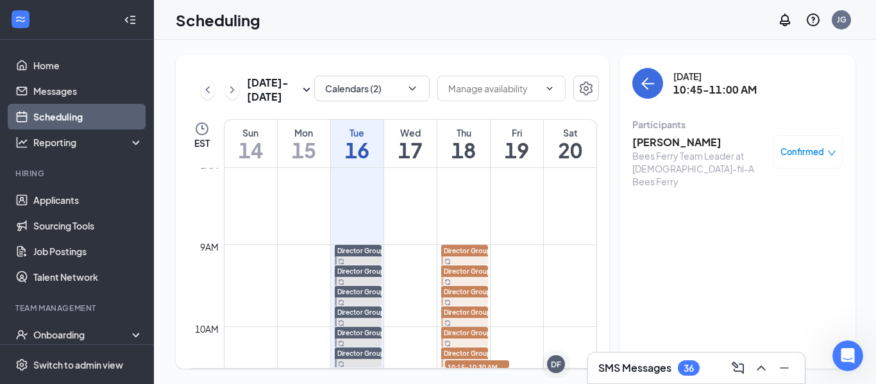
scroll to position [661, 0]
click at [642, 88] on icon "ArrowLeft" at bounding box center [647, 83] width 15 height 15
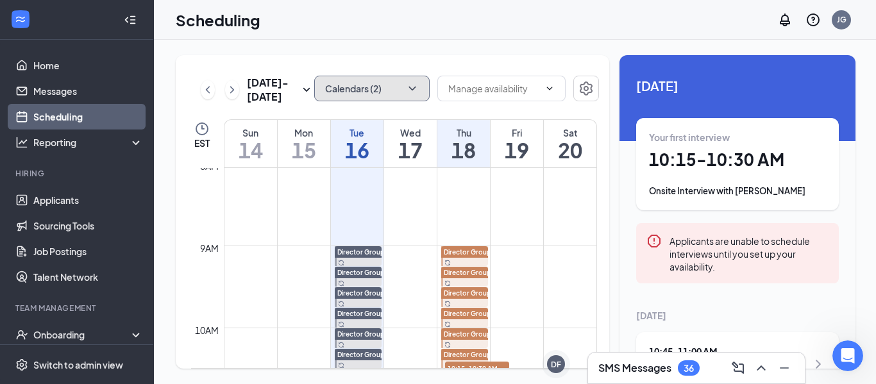
click at [388, 95] on button "Calendars (2)" at bounding box center [371, 89] width 115 height 26
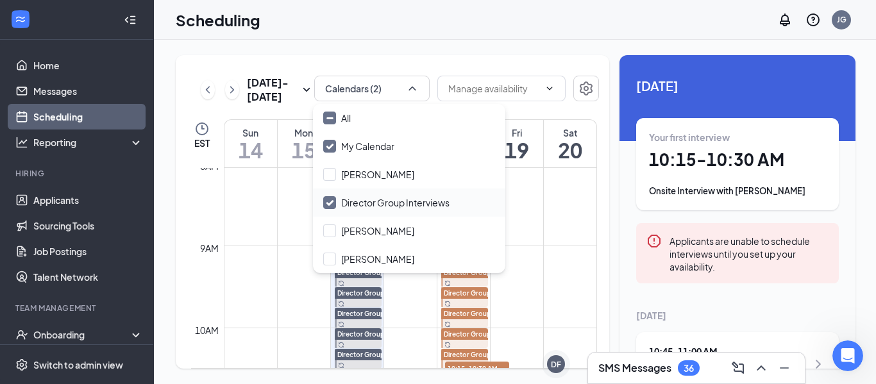
click at [329, 198] on input "Director Group Interviews" at bounding box center [386, 202] width 126 height 13
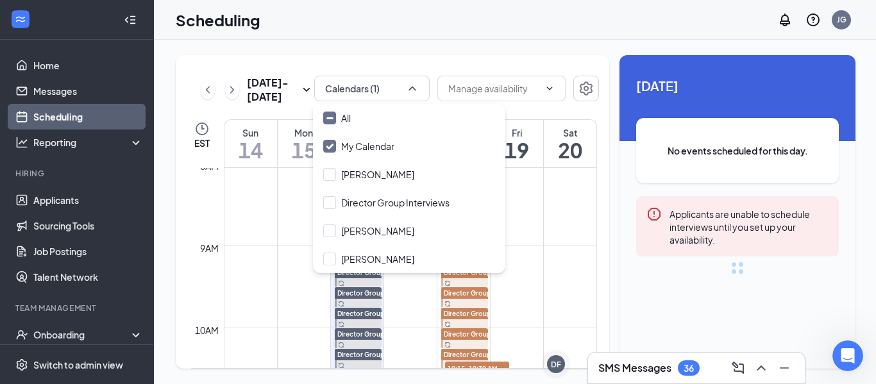
checkbox input "false"
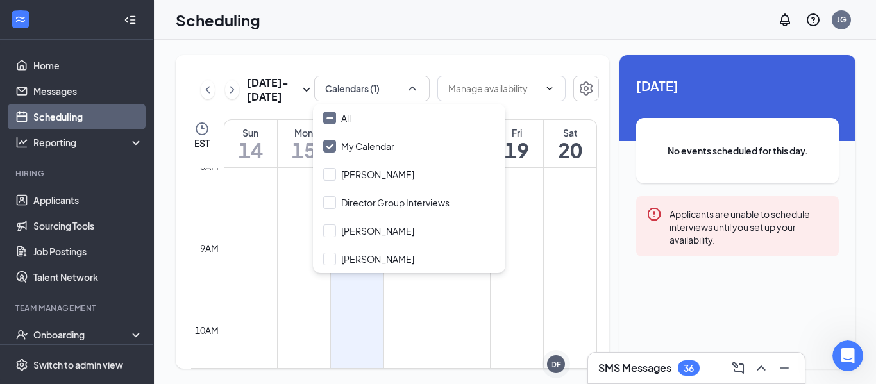
scroll to position [85, 0]
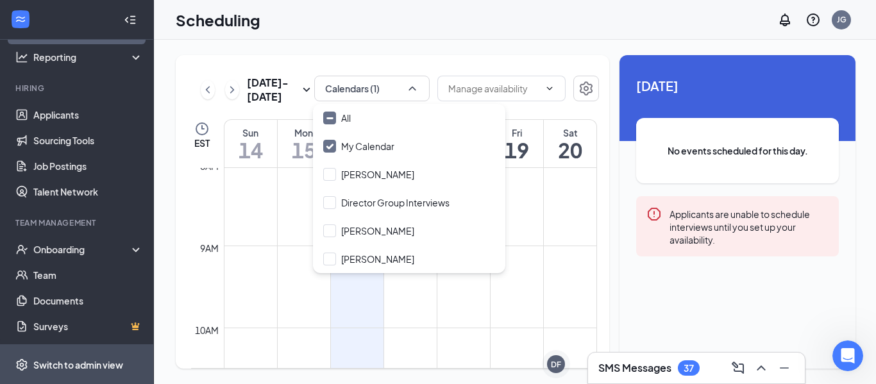
click at [72, 360] on div "Switch to admin view" at bounding box center [78, 364] width 90 height 13
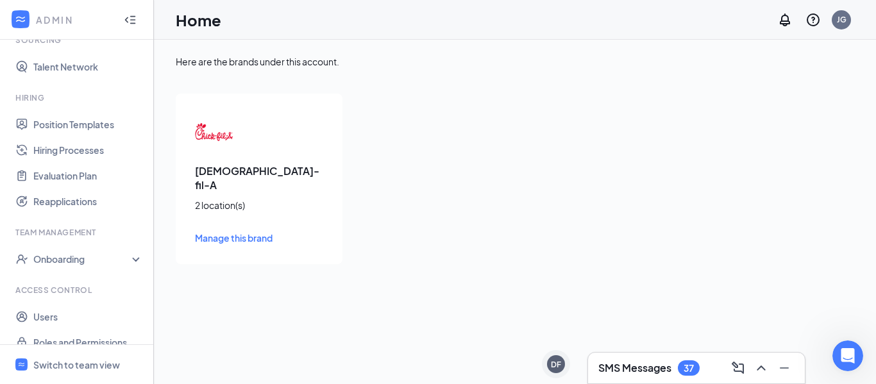
scroll to position [258, 0]
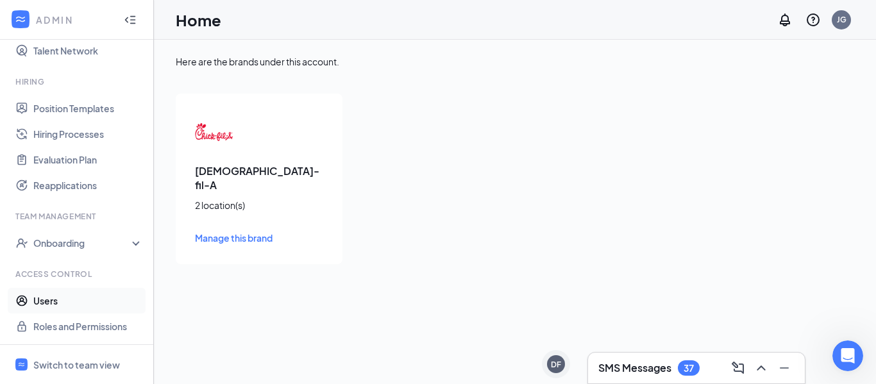
click at [44, 294] on link "Users" at bounding box center [88, 301] width 110 height 26
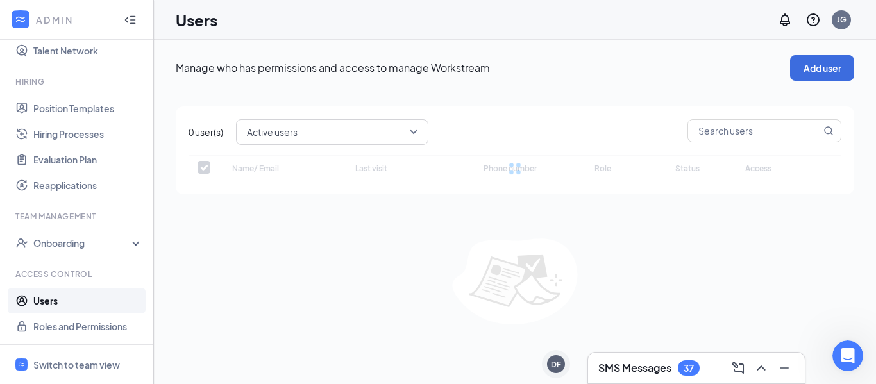
checkbox input "false"
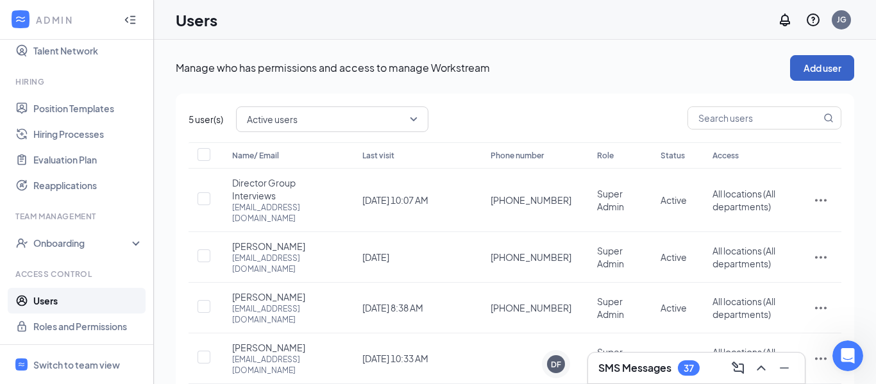
click at [810, 69] on button "Add user" at bounding box center [822, 68] width 64 height 26
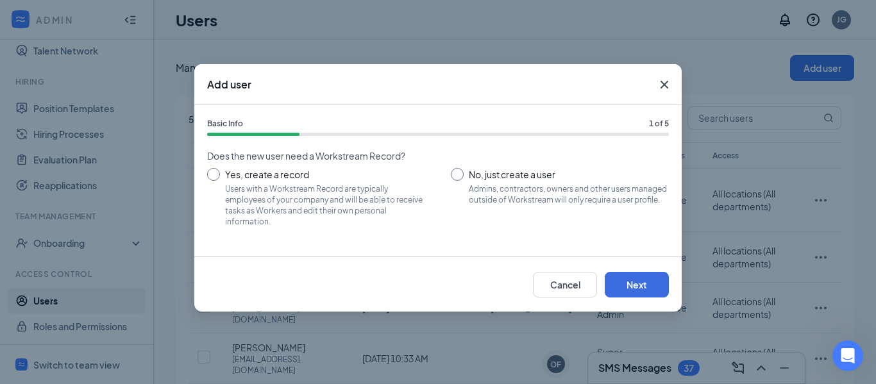
click at [215, 174] on input "Yes, create a record Users with a Workstream Record are typically employees of …" at bounding box center [316, 197] width 218 height 58
radio input "true"
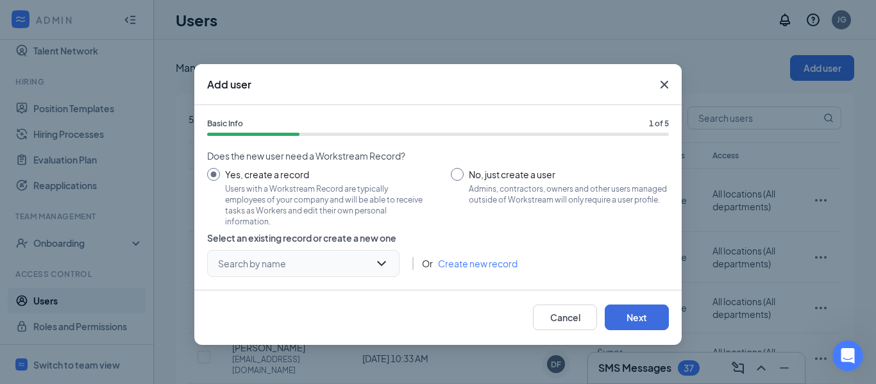
click at [295, 269] on input "search" at bounding box center [299, 264] width 168 height 26
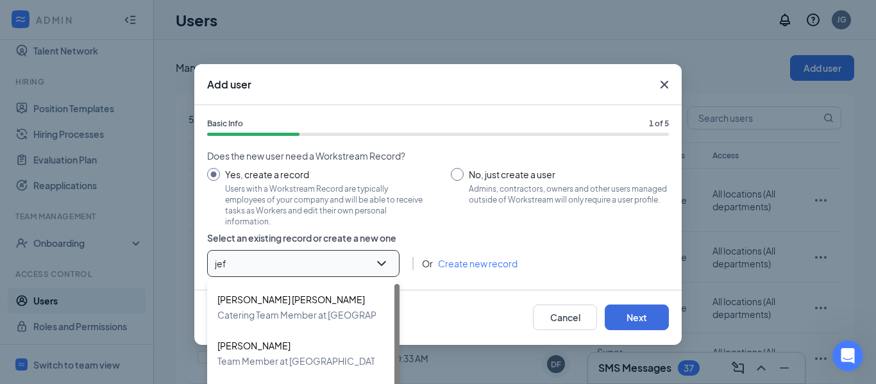
type input "[PERSON_NAME]"
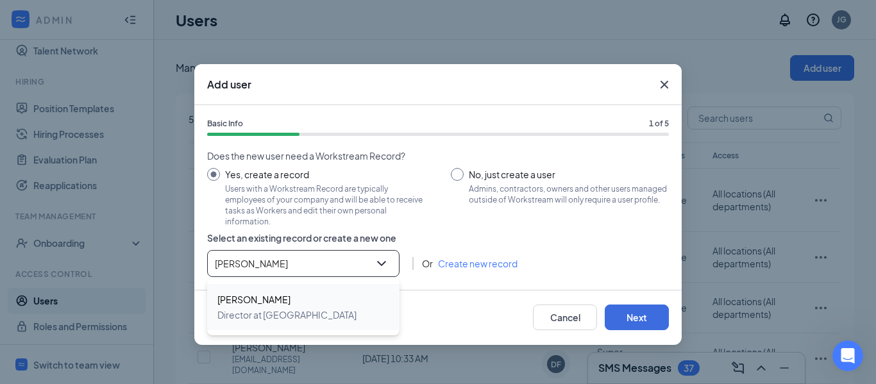
click at [263, 300] on span "[PERSON_NAME]" at bounding box center [286, 299] width 139 height 15
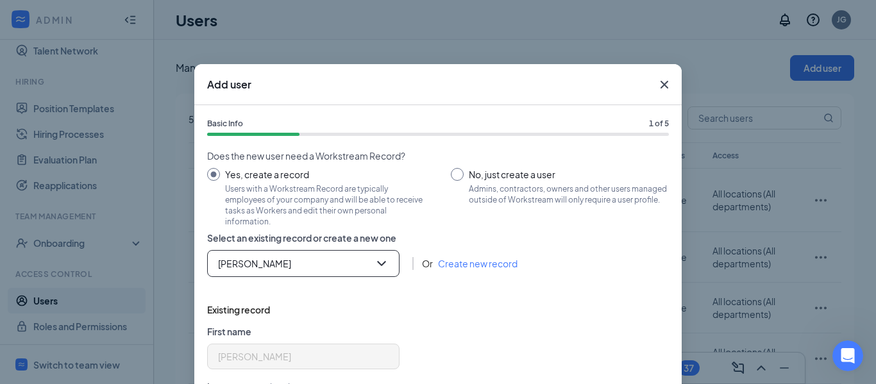
type input "[PHONE_NUMBER]"
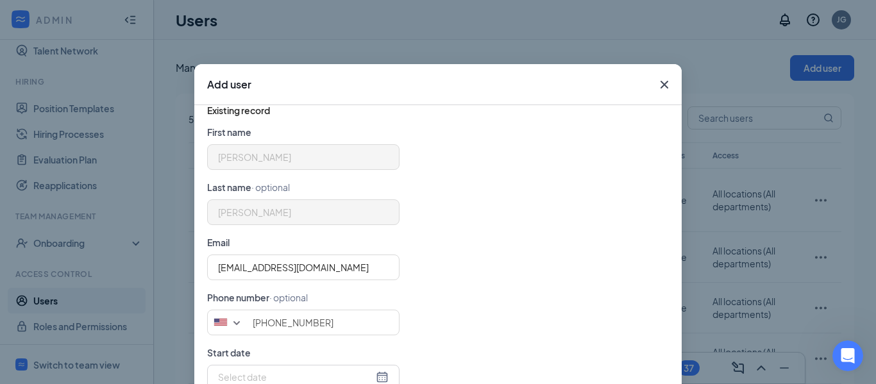
scroll to position [99, 0]
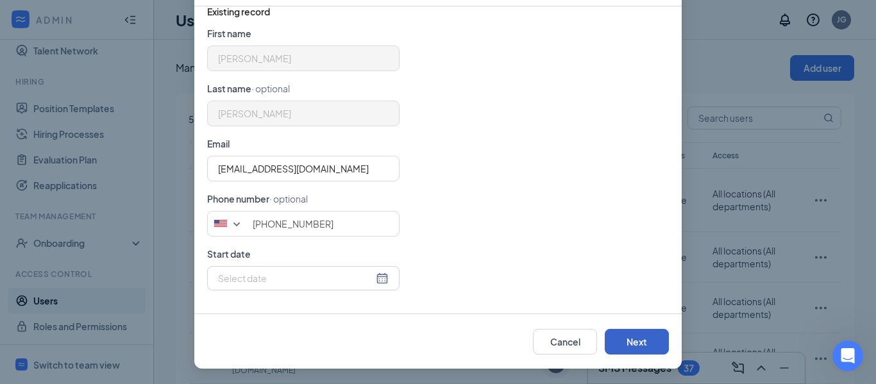
click at [630, 338] on button "Next" at bounding box center [636, 342] width 64 height 26
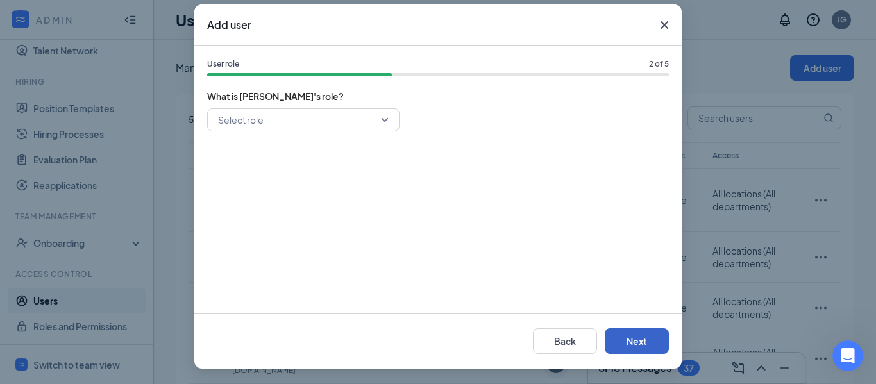
scroll to position [60, 0]
click at [352, 117] on input "search" at bounding box center [299, 120] width 168 height 22
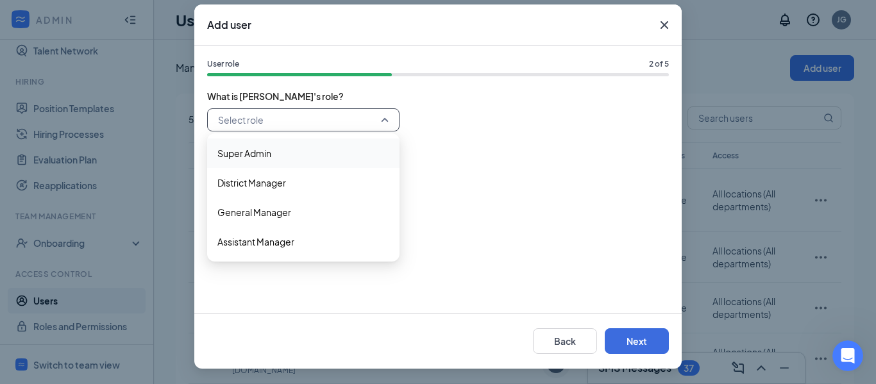
click at [284, 158] on span "Super Admin" at bounding box center [303, 153] width 172 height 14
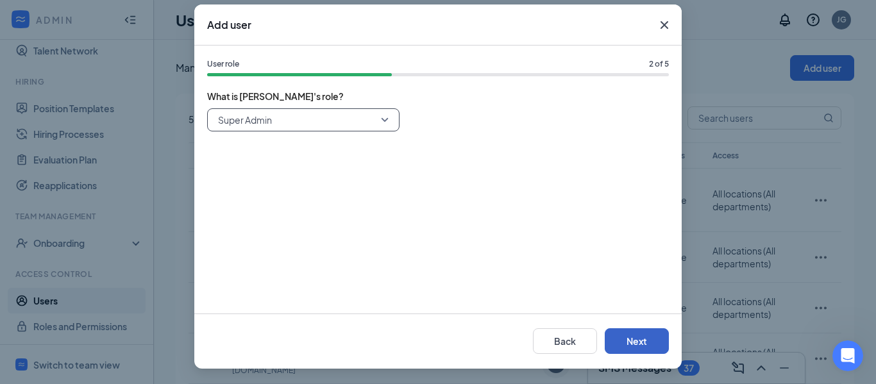
click at [624, 349] on button "Next" at bounding box center [636, 341] width 64 height 26
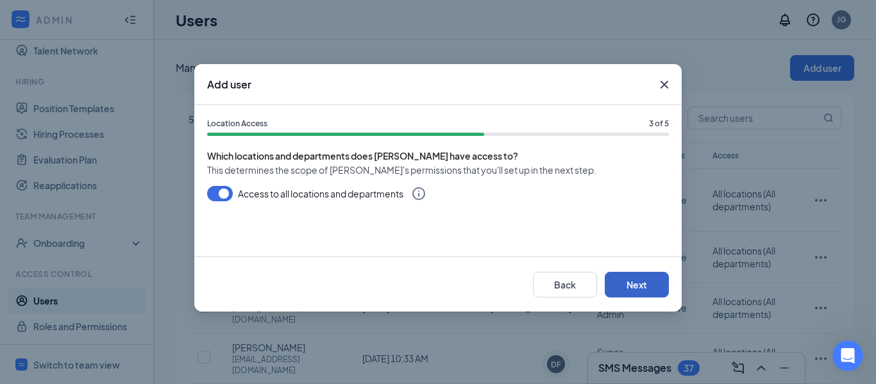
click at [630, 290] on button "Next" at bounding box center [636, 285] width 64 height 26
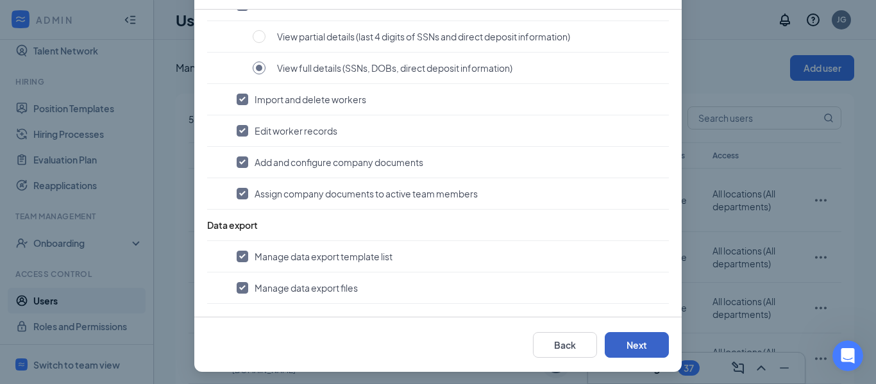
scroll to position [99, 0]
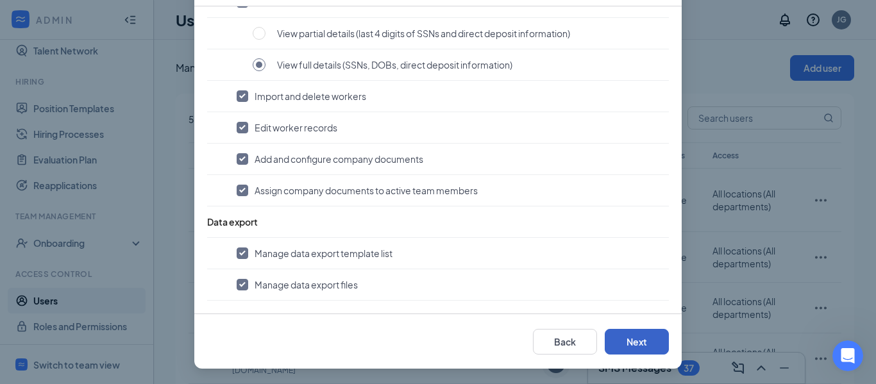
click at [642, 353] on button "Next" at bounding box center [636, 342] width 64 height 26
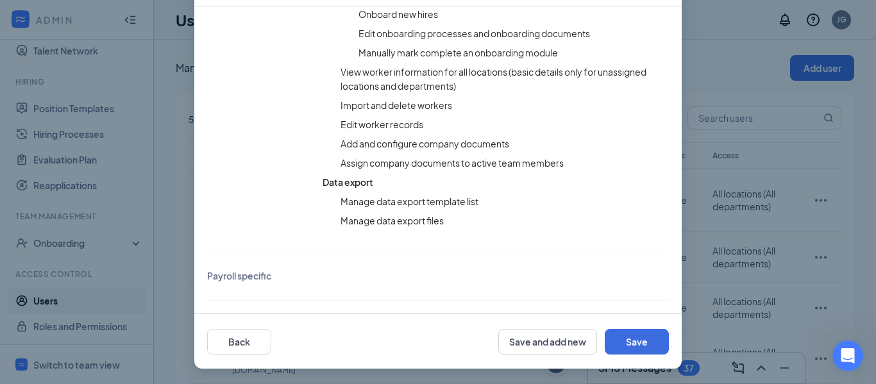
scroll to position [852, 0]
click at [640, 347] on button "Save" at bounding box center [636, 342] width 64 height 26
click at [640, 347] on button "button" at bounding box center [636, 342] width 64 height 26
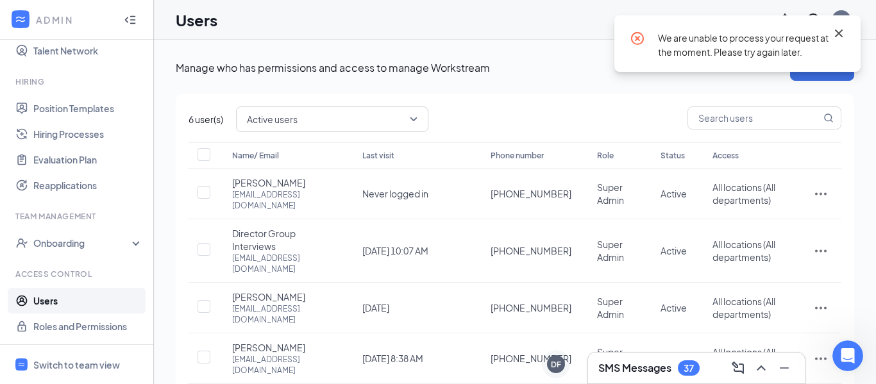
click at [835, 31] on icon "Cross" at bounding box center [838, 33] width 15 height 15
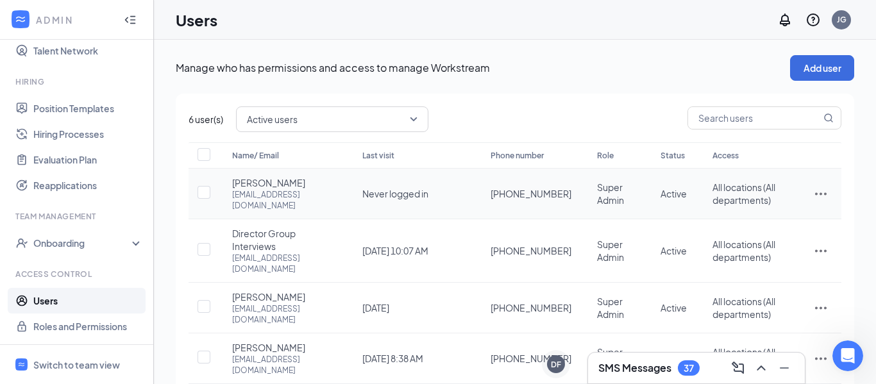
click at [822, 195] on icon "ActionsIcon" at bounding box center [820, 193] width 15 height 15
click at [759, 250] on span "Reset password" at bounding box center [772, 253] width 68 height 12
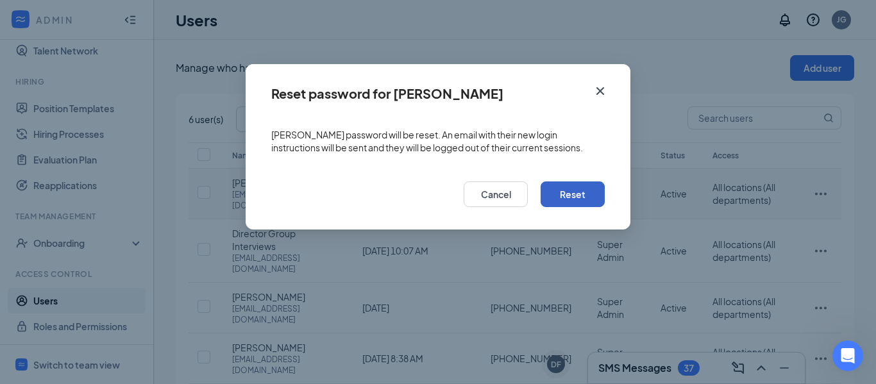
click at [558, 188] on button "Reset" at bounding box center [572, 194] width 64 height 26
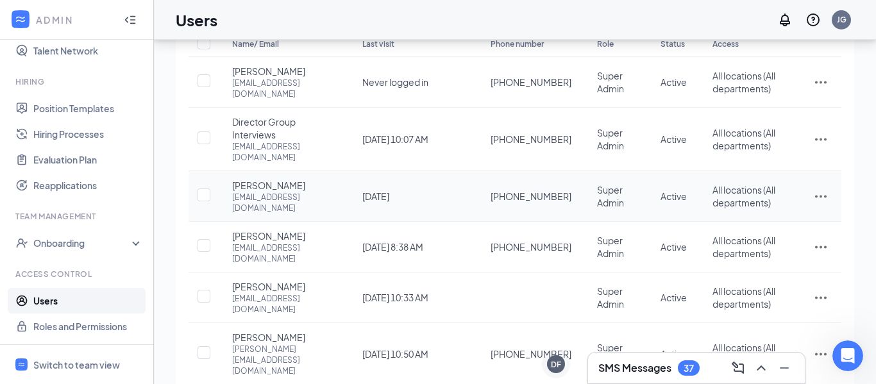
scroll to position [110, 0]
click at [451, 316] on div "Name/ Email Last visit Phone number Role Status Access [PERSON_NAME] [PERSON_NA…" at bounding box center [514, 225] width 652 height 386
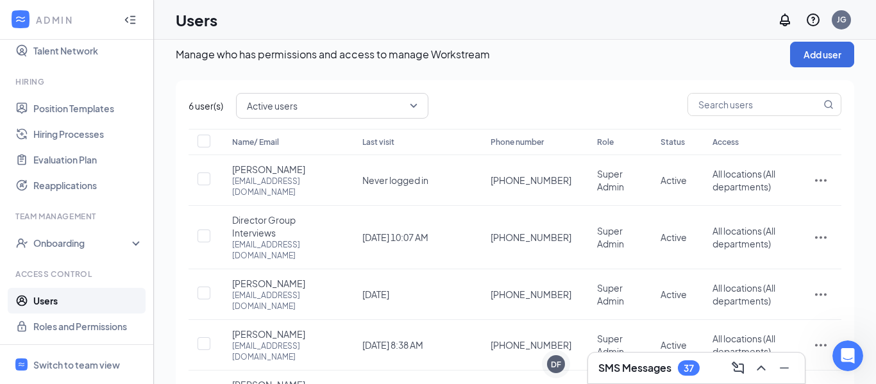
scroll to position [0, 0]
